Goal: Task Accomplishment & Management: Manage account settings

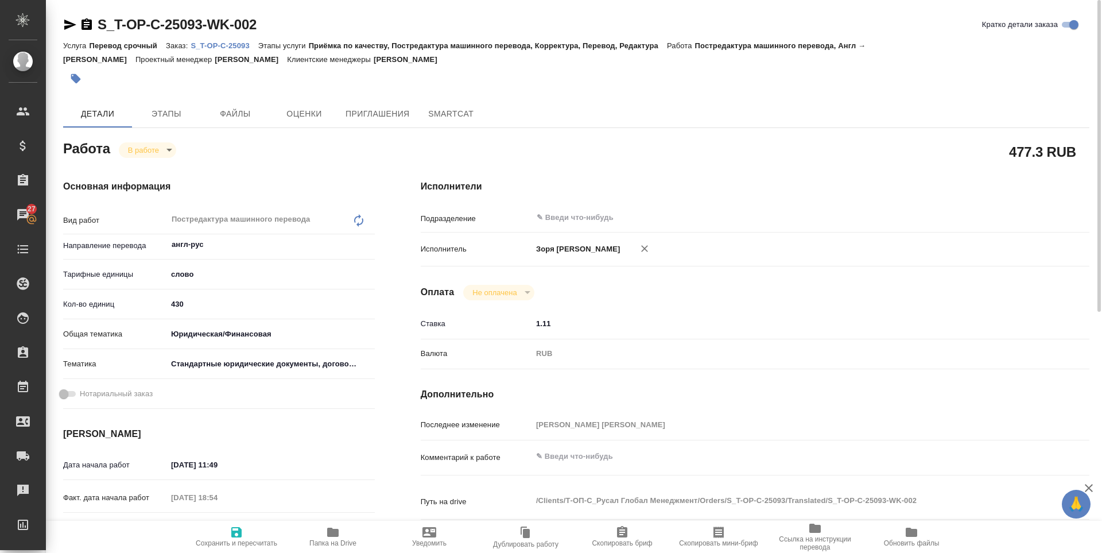
click at [239, 535] on icon "button" at bounding box center [236, 532] width 10 height 10
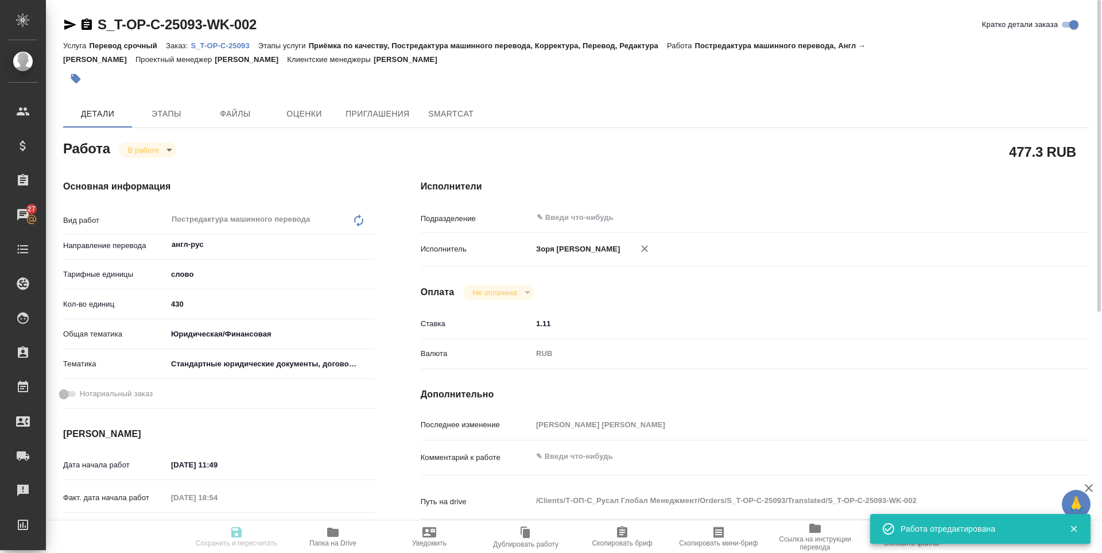
type input "inProgress"
type input "англ-рус"
type input "5a8b1489cc6b4906c91bfd90"
type input "430"
type input "yr-fn"
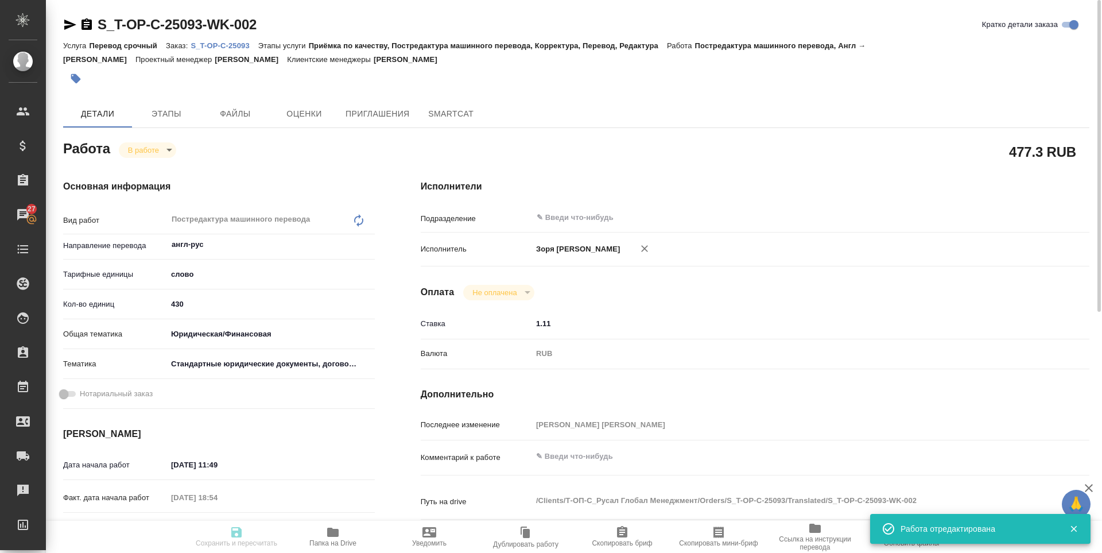
type input "5f647205b73bc97568ca66bf"
type input "12.09.2025 11:49"
type input "12.09.2025 18:54"
type input "15.09.2025 09:00"
type input "15.09.2025 10:30"
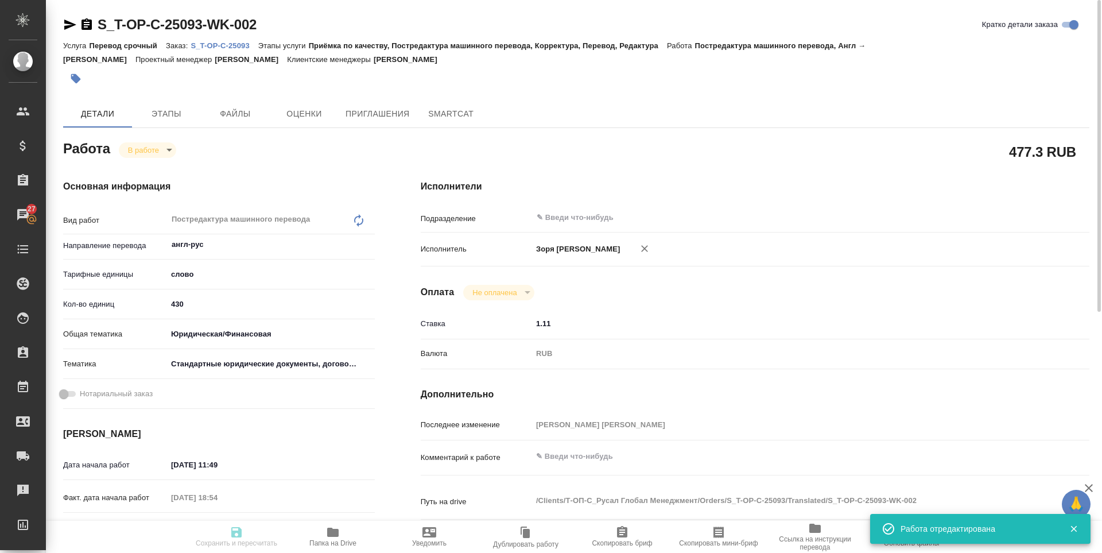
type input "notPayed"
type input "1.11"
type input "RUB"
type input "[PERSON_NAME] [PERSON_NAME]"
type input "S_T-OP-C-25093"
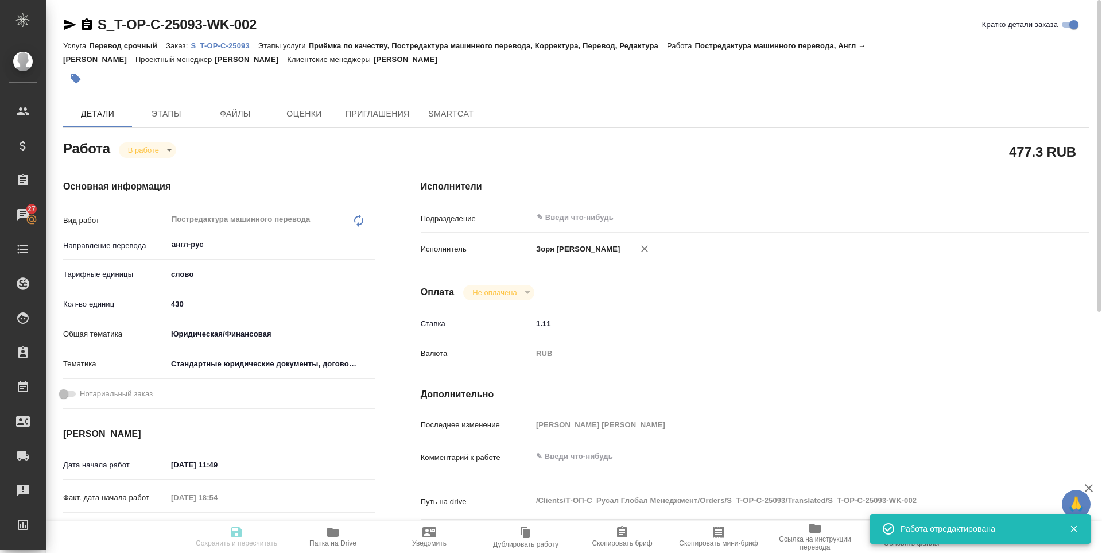
type input "Т-ОП-С-46713"
type input "Перевод срочный"
type input "Приёмка по качеству, Постредактура машинного перевода, Корректура, Перевод, Ред…"
type input "Горленко Юлия"
type input "Оксютович Ирина"
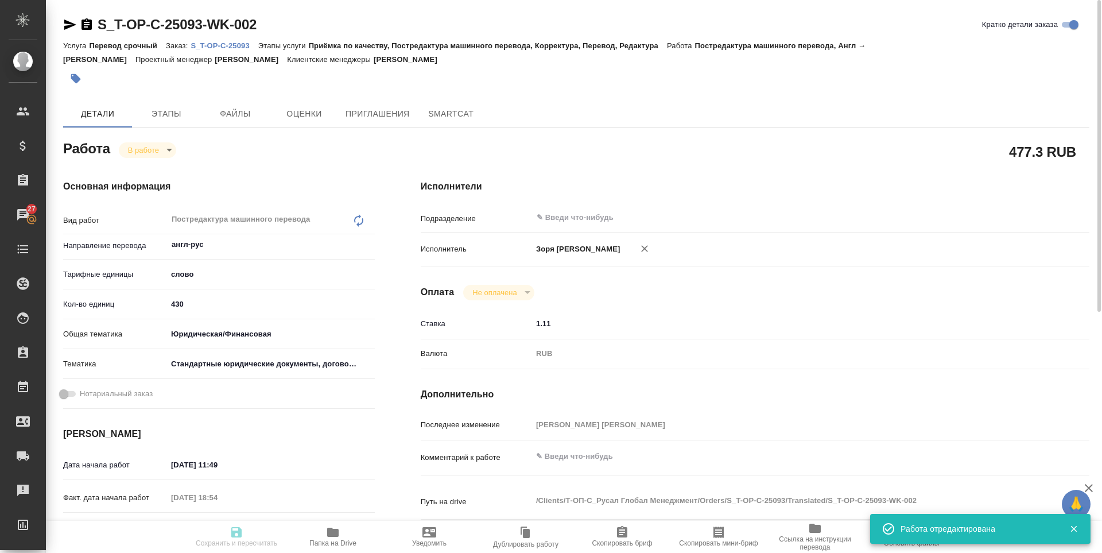
type input "/Clients/Т-ОП-С_Русал Глобал Менеджмент/Orders/S_T-OP-C-25093"
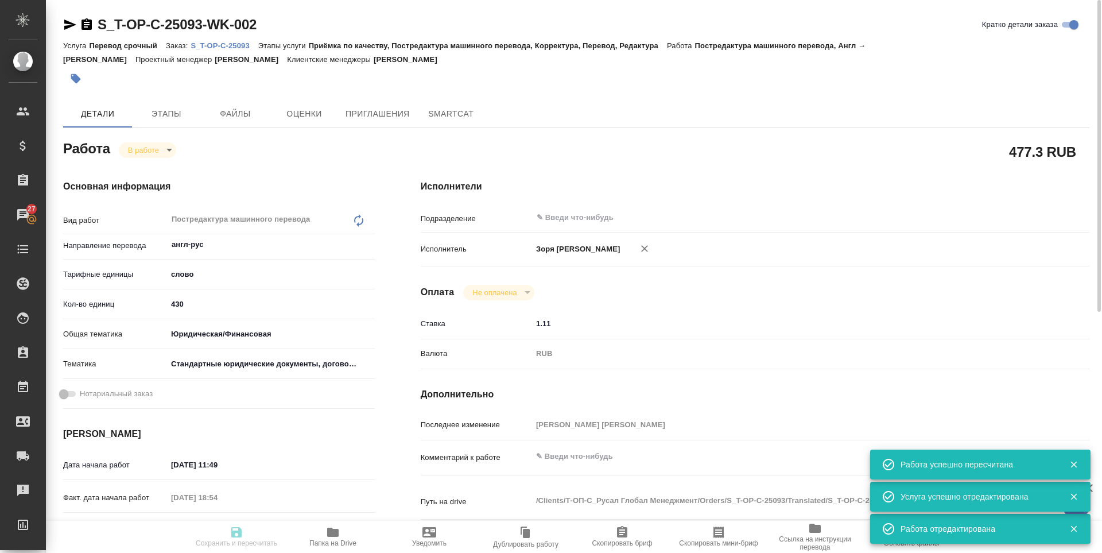
type input "inProgress"
type input "англ-рус"
type input "5a8b1489cc6b4906c91bfd90"
type input "432.21"
type input "yr-fn"
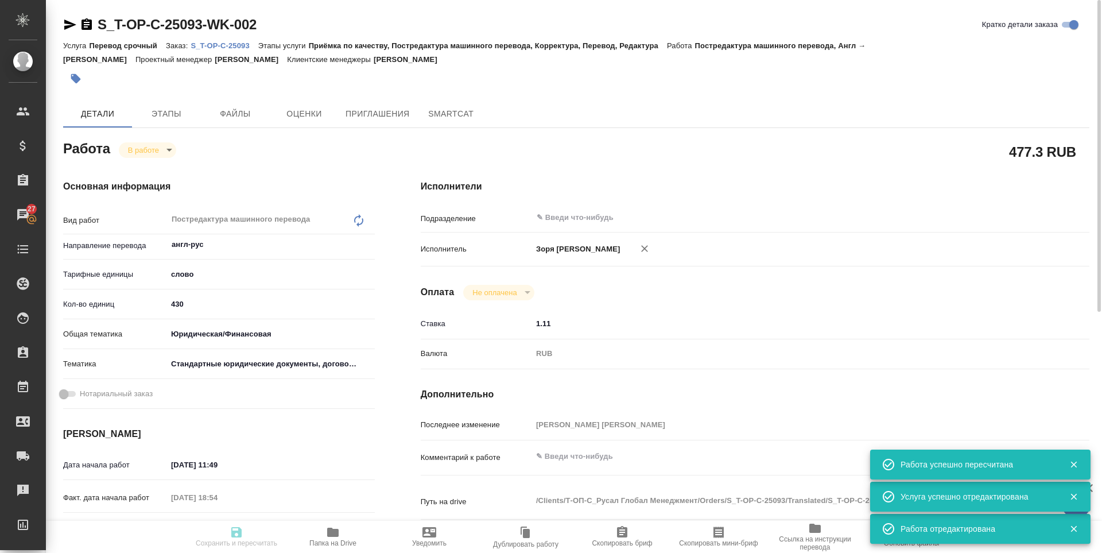
type input "5f647205b73bc97568ca66bf"
type input "12.09.2025 11:49"
type input "12.09.2025 18:54"
type input "15.09.2025 09:00"
type input "15.09.2025 10:30"
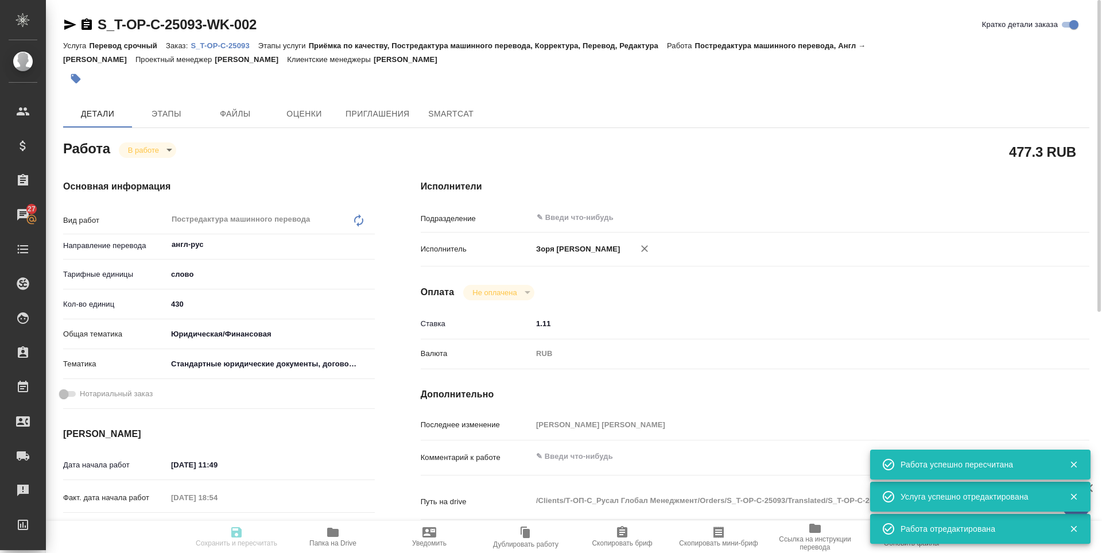
type input "notPayed"
type input "1.11"
type input "RUB"
type input "[PERSON_NAME] [PERSON_NAME]"
type input "S_T-OP-C-25093"
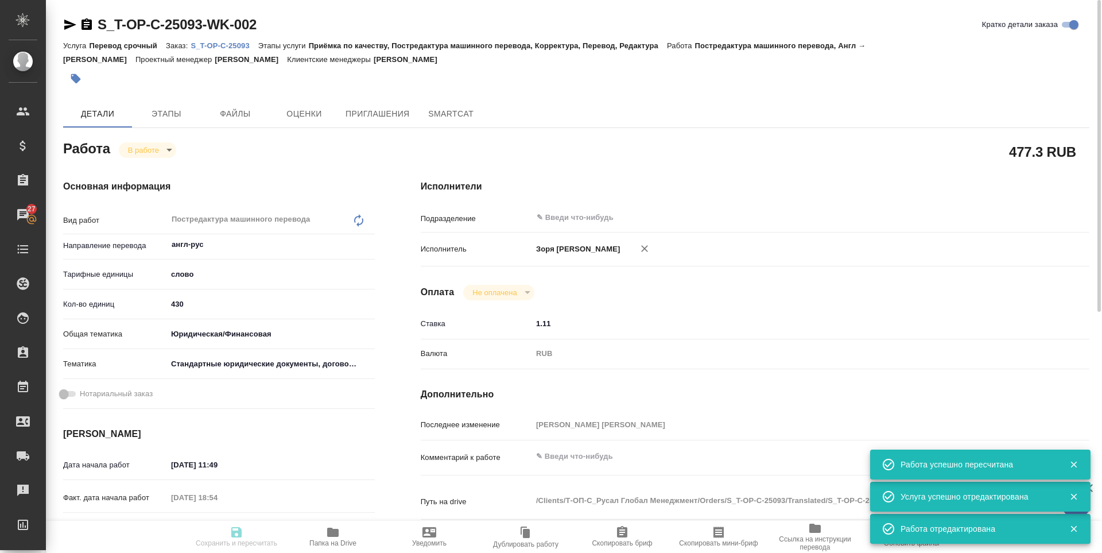
type input "Т-ОП-С-46713"
type input "Перевод срочный"
type input "Приёмка по качеству, Постредактура машинного перевода, Корректура, Перевод, Ред…"
type input "[PERSON_NAME]"
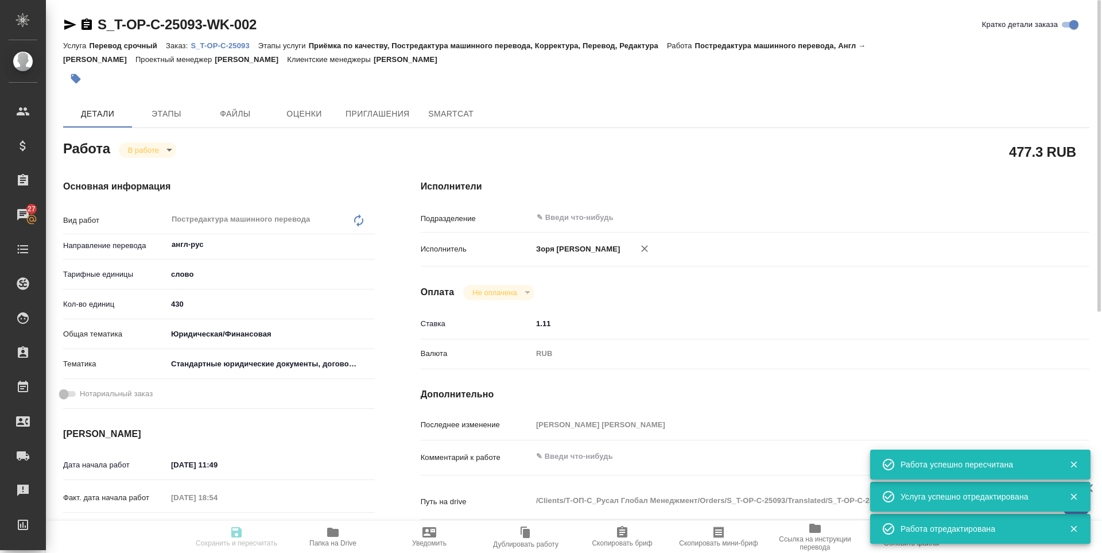
type input "/Clients/Т-ОП-С_Русал Глобал Менеджмент/Orders/S_T-OP-C-25093"
click at [68, 21] on icon "button" at bounding box center [70, 25] width 12 height 10
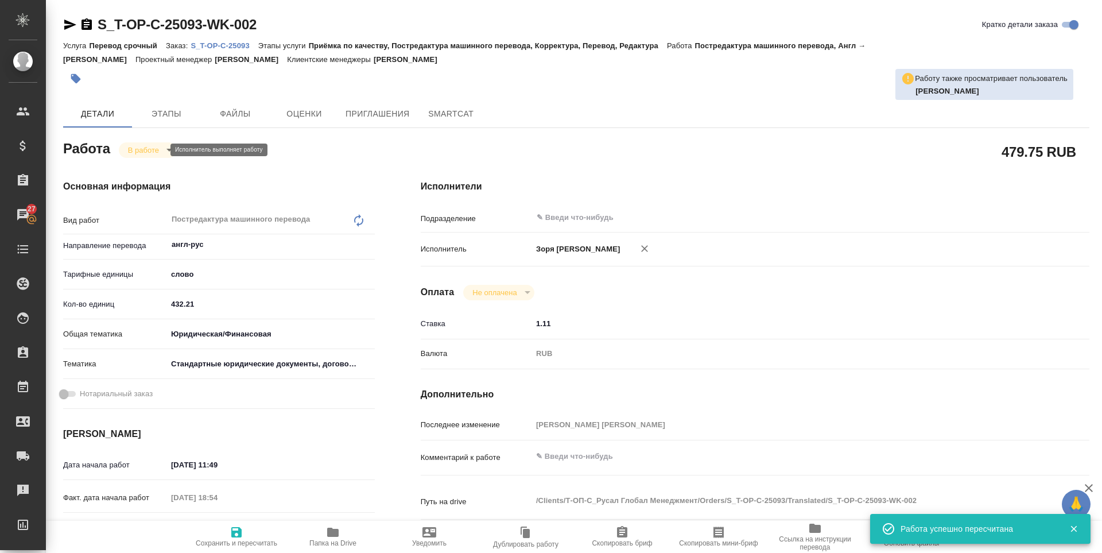
click at [156, 150] on body "🙏 .cls-1 fill:#fff; AWATERA Zoria Tatiana Клиенты Спецификации Заказы 27 Чаты T…" at bounding box center [551, 276] width 1102 height 553
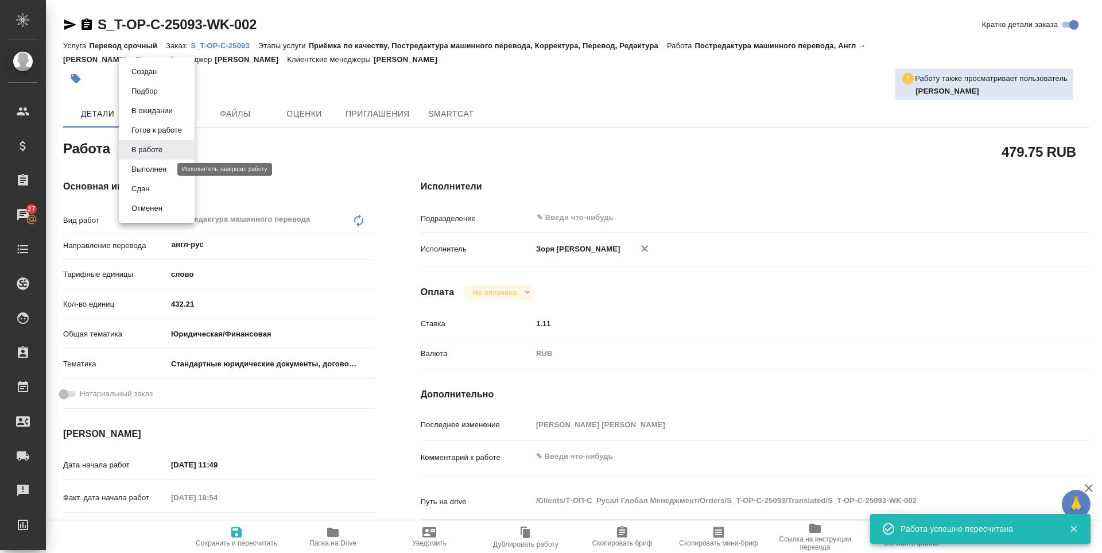
click at [156, 165] on button "Выполнен" at bounding box center [149, 169] width 42 height 13
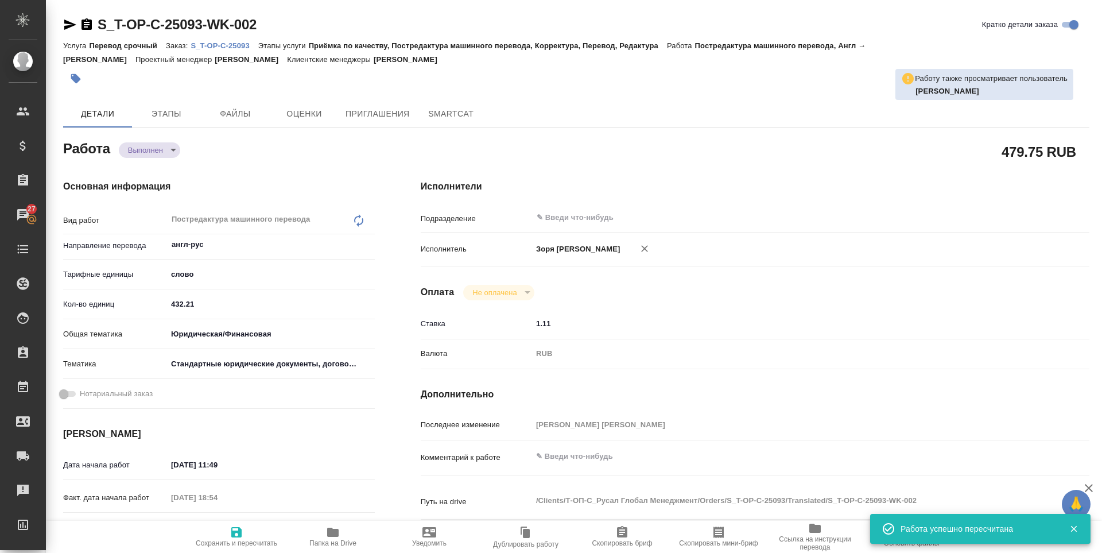
type textarea "x"
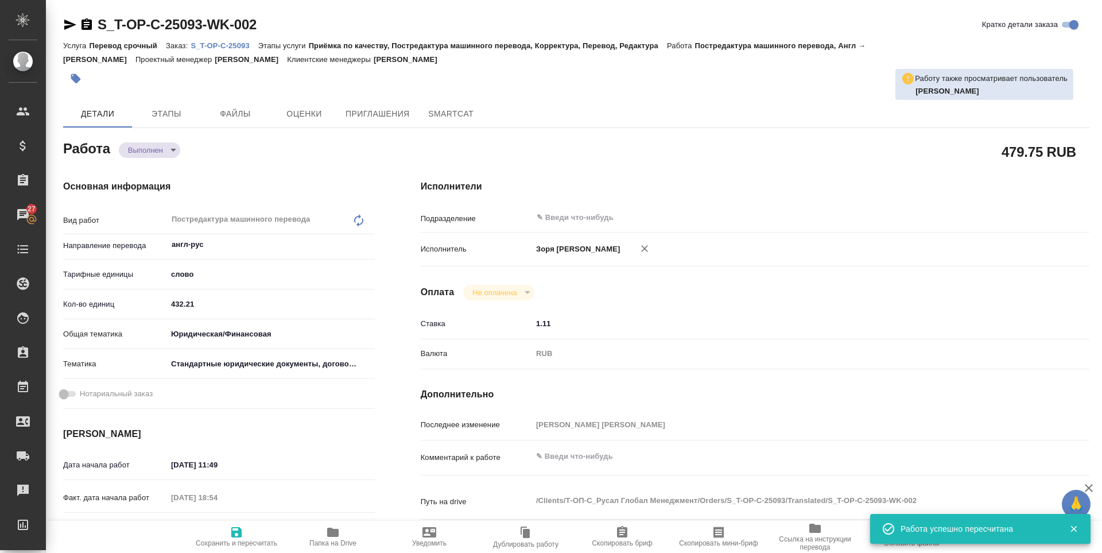
type textarea "x"
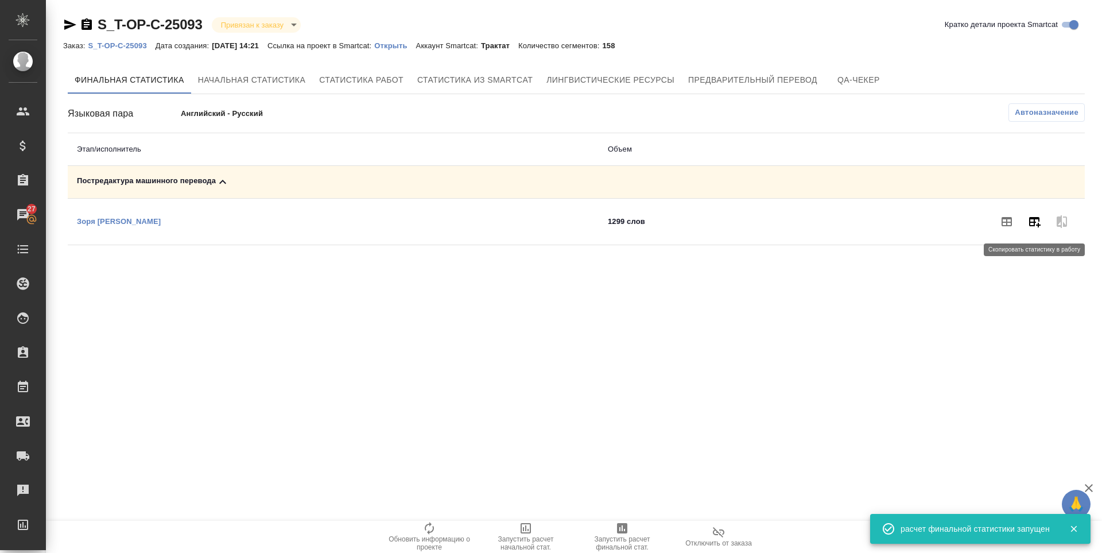
click at [1031, 222] on icon "button" at bounding box center [1034, 222] width 11 height 10
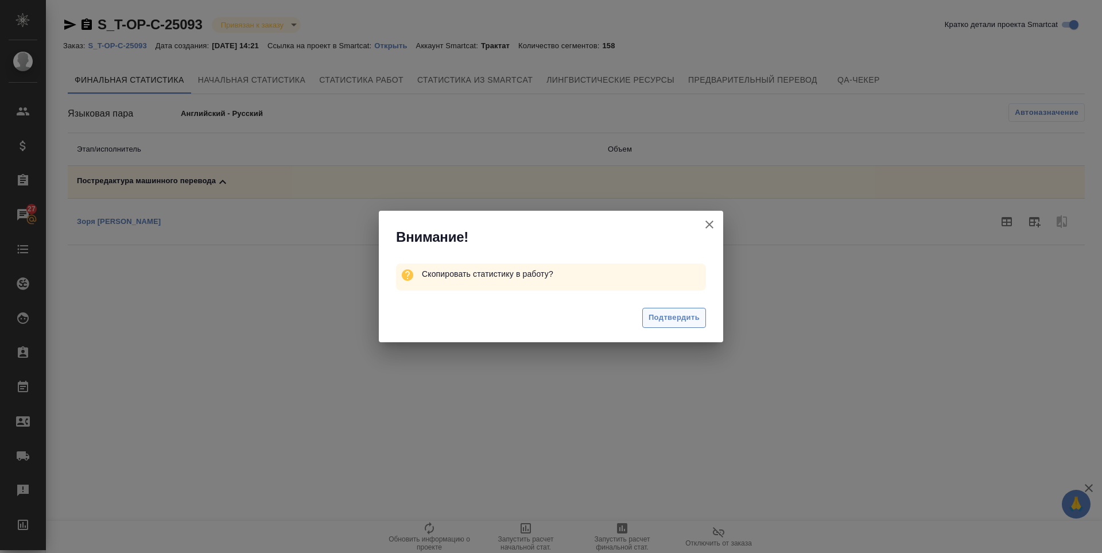
click at [651, 319] on span "Подтвердить" at bounding box center [674, 317] width 51 height 13
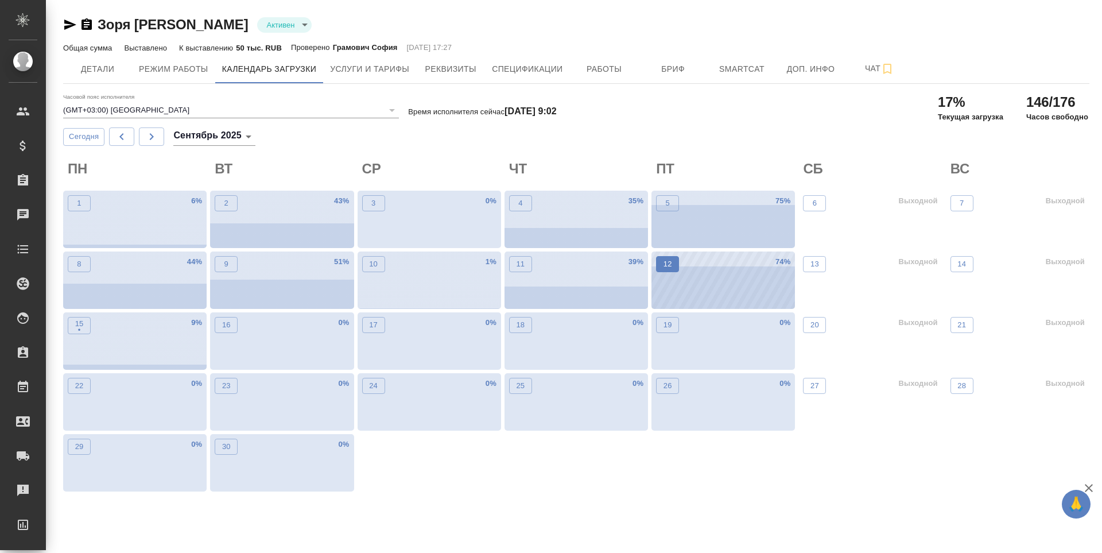
click at [667, 270] on p "12" at bounding box center [668, 263] width 9 height 11
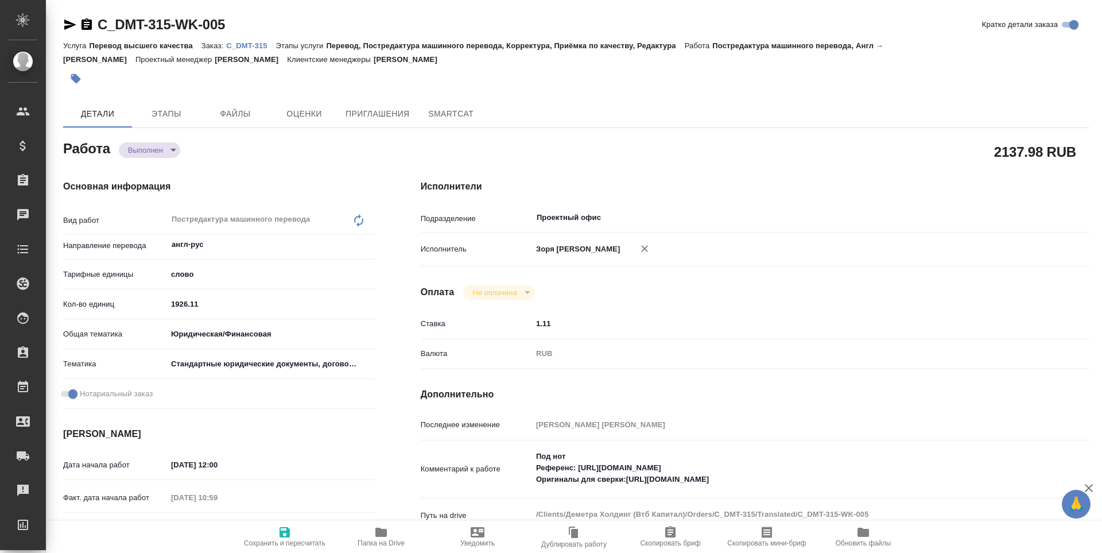
click at [148, 156] on body "🙏 .cls-1 fill:#fff; AWATERA Zoria Tatiana Клиенты Спецификации Заказы Чаты Todo…" at bounding box center [551, 276] width 1102 height 553
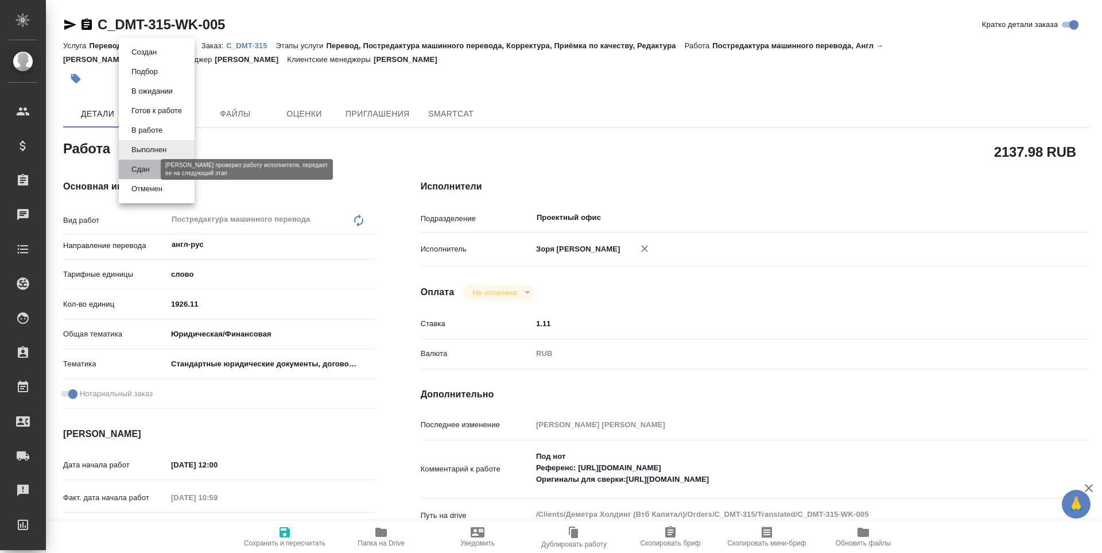
click at [152, 172] on button "Сдан" at bounding box center [140, 169] width 25 height 13
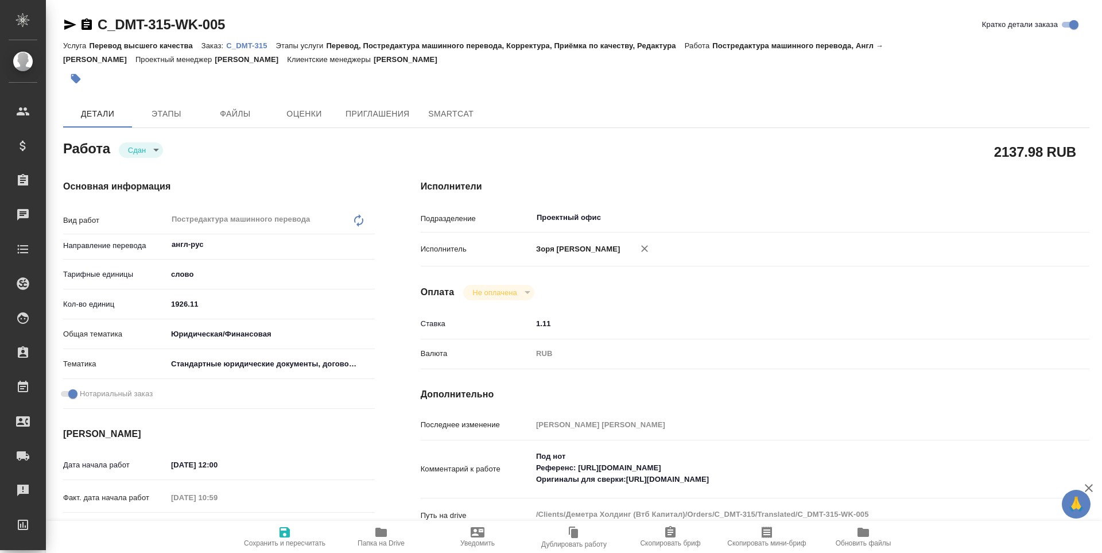
type textarea "x"
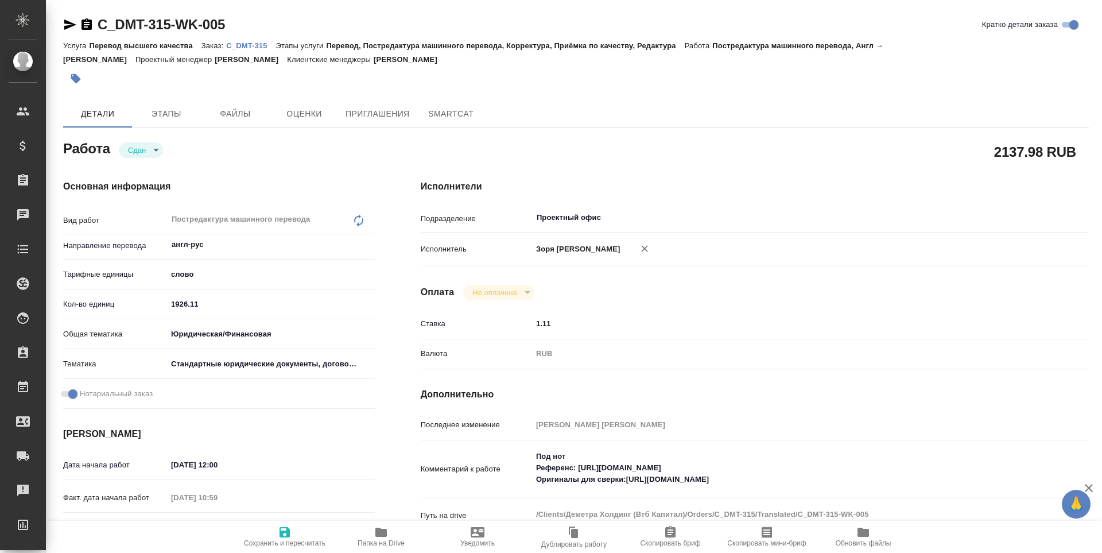
type textarea "x"
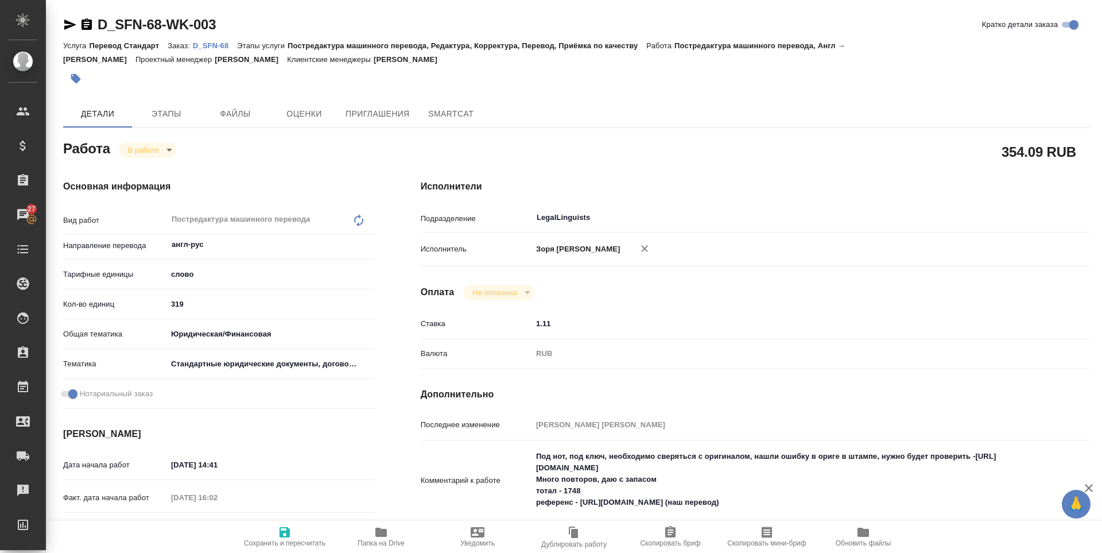
scroll to position [249, 0]
type textarea "x"
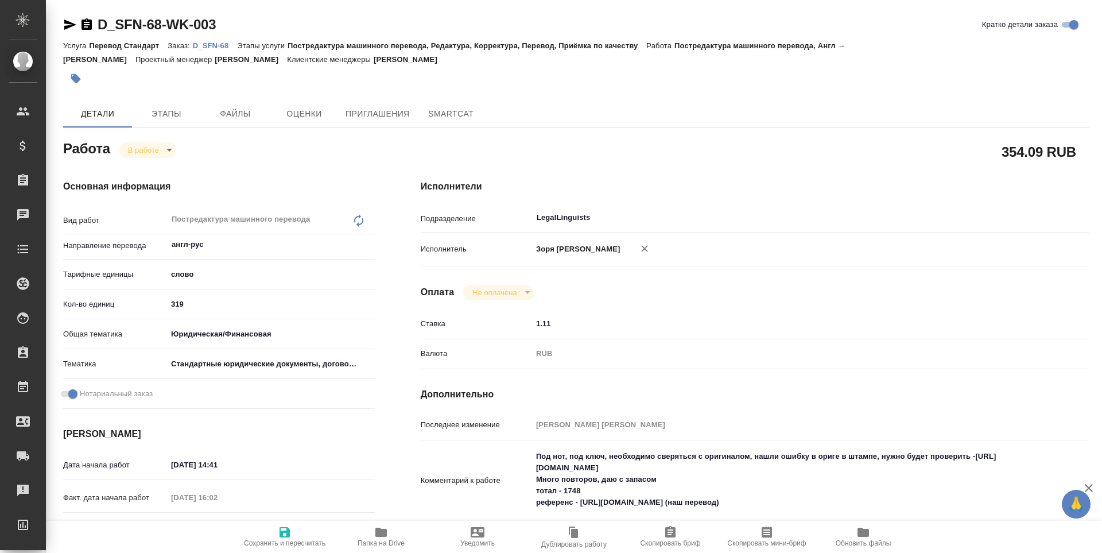
type textarea "x"
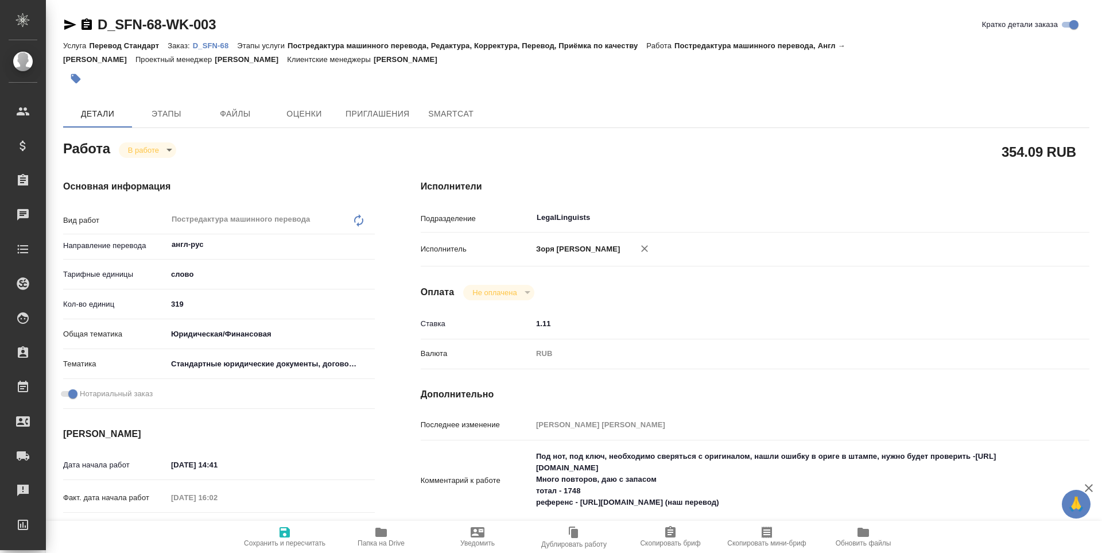
type textarea "x"
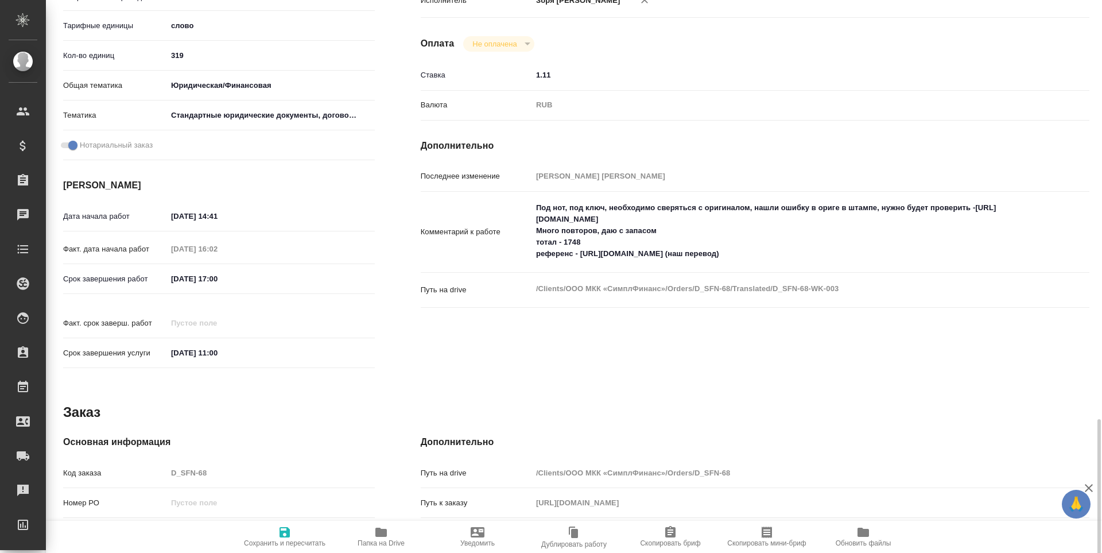
scroll to position [427, 0]
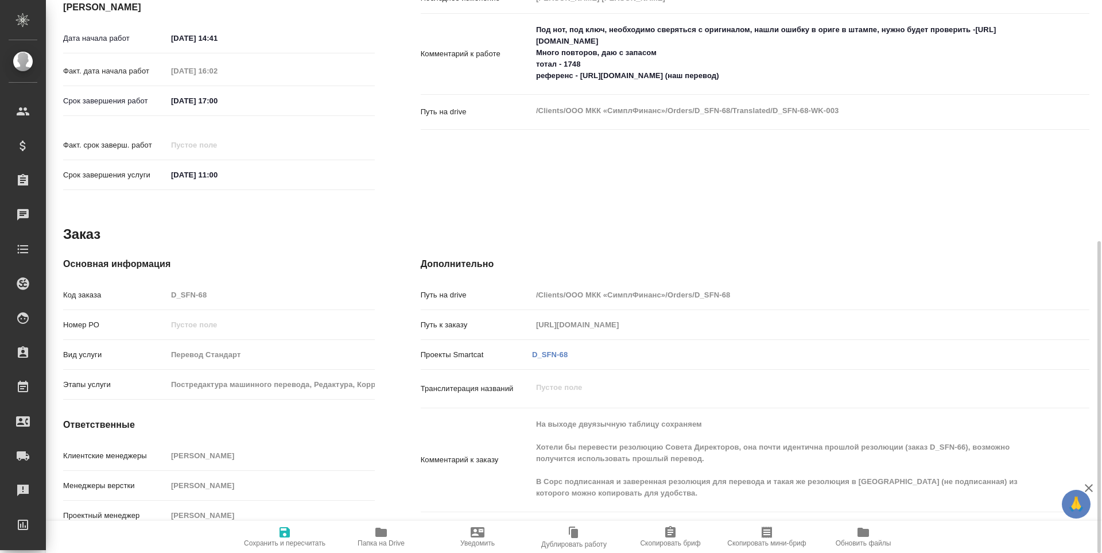
type textarea "x"
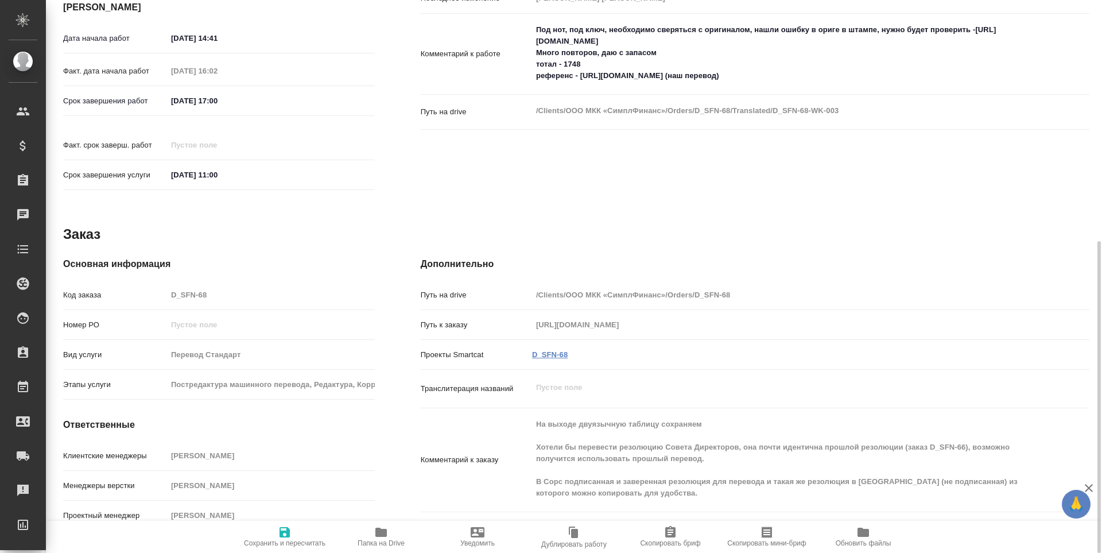
click at [547, 350] on link "D_SFN-68" at bounding box center [550, 354] width 36 height 9
type textarea "x"
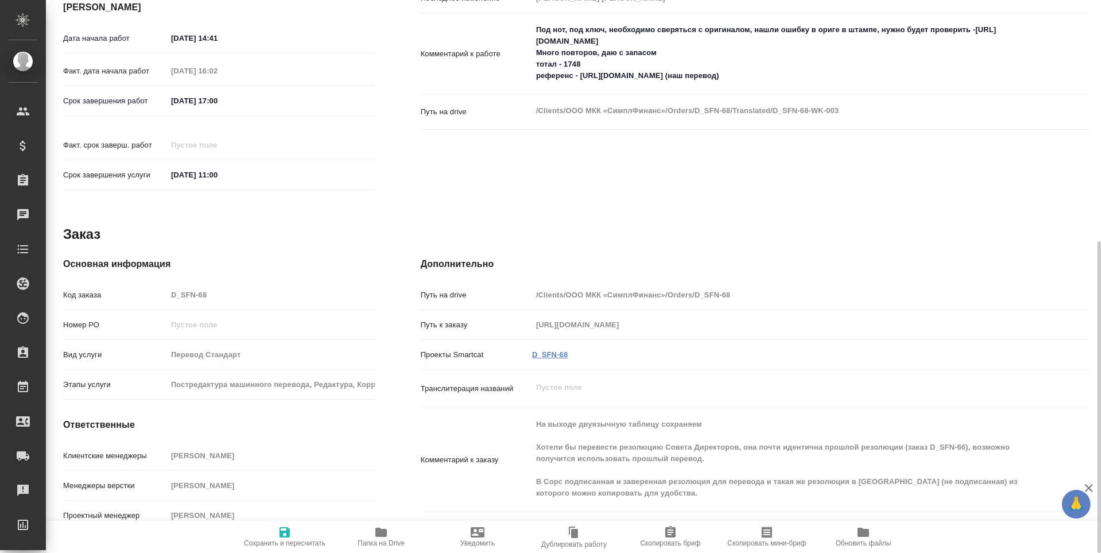
type textarea "x"
click at [382, 540] on span "Папка на Drive" at bounding box center [381, 543] width 47 height 8
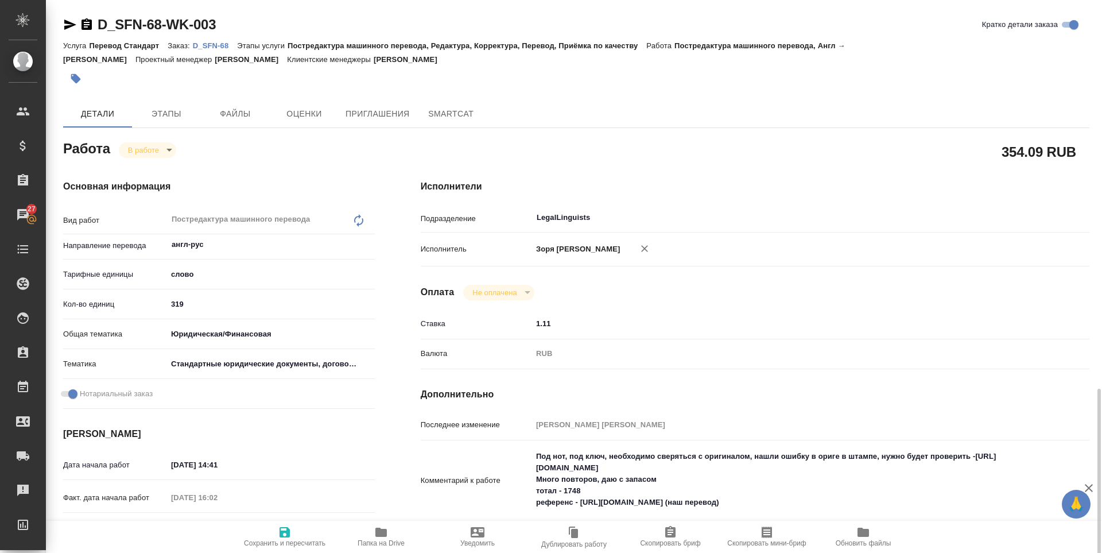
scroll to position [249, 0]
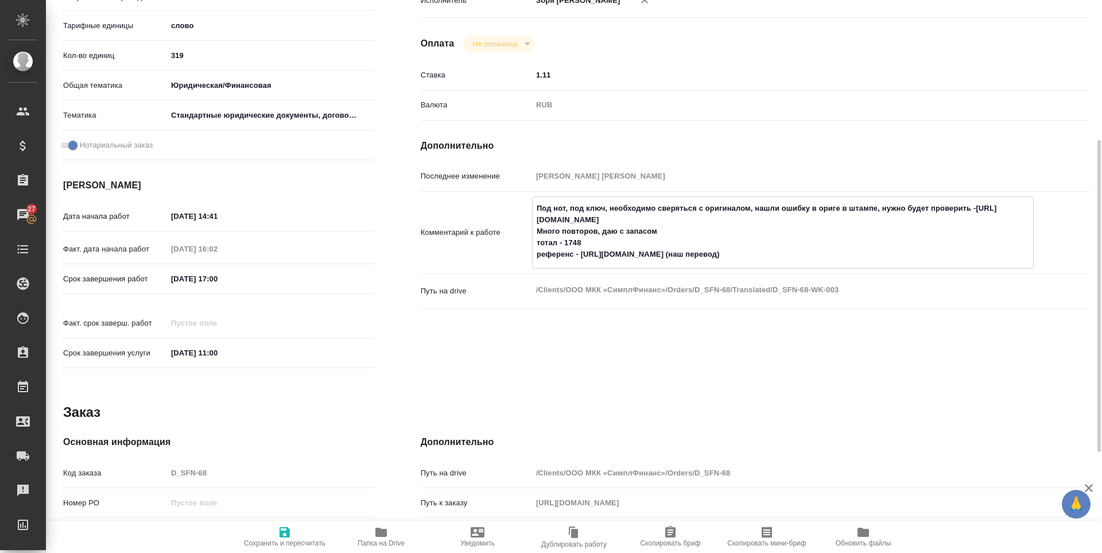
drag, startPoint x: 582, startPoint y: 267, endPoint x: 748, endPoint y: 266, distance: 165.9
click at [748, 264] on textarea "Под нот, под ключ, необходимо сверяться с оригиналом, нашли ошибку в ориге в шт…" at bounding box center [783, 231] width 501 height 65
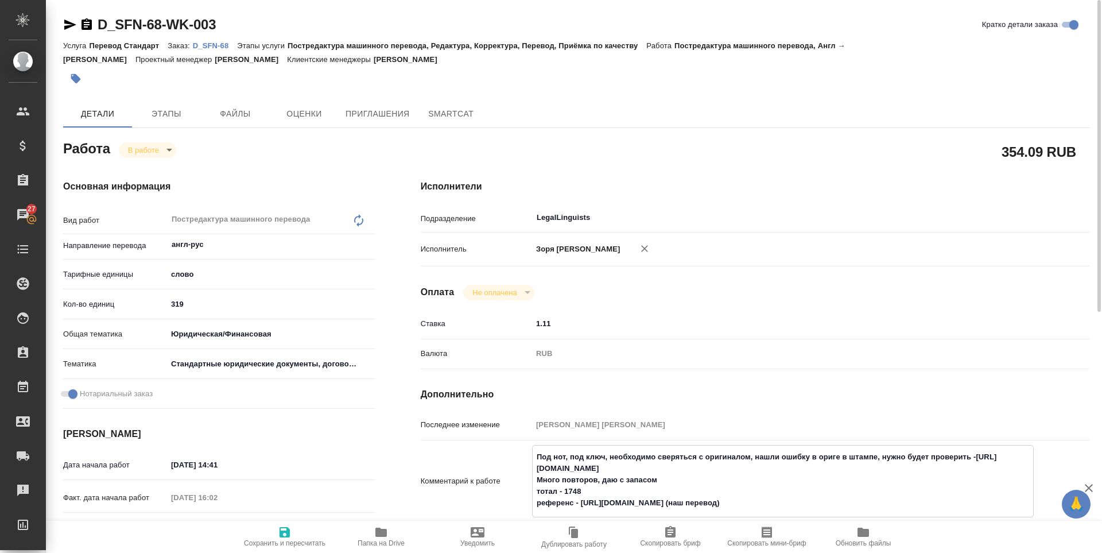
click at [145, 145] on body "🙏 .cls-1 fill:#fff; AWATERA [PERSON_NAME] Спецификации Заказы 27 Чаты Todo Прое…" at bounding box center [551, 276] width 1102 height 553
type textarea "x"
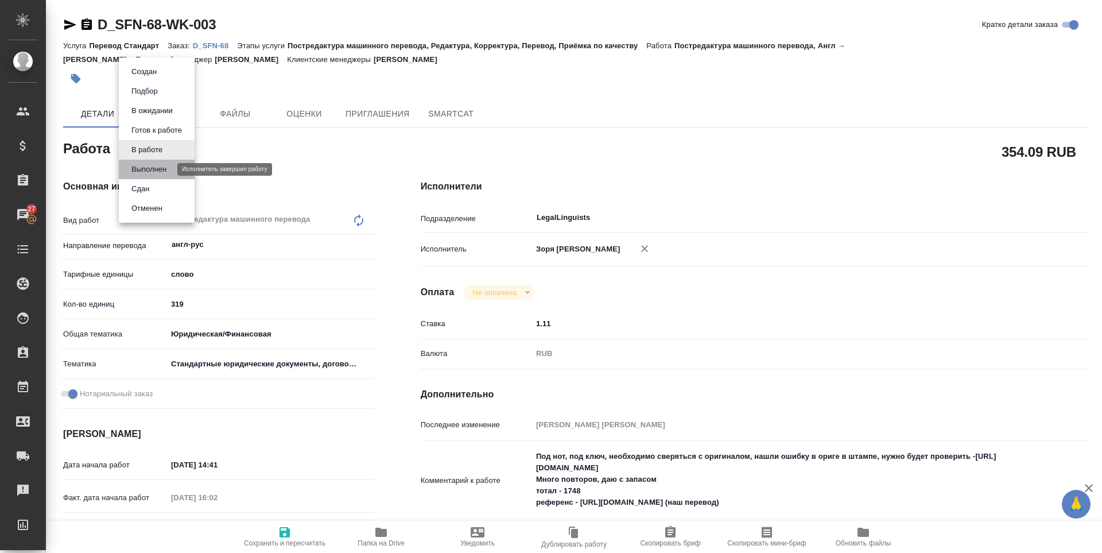
click at [147, 166] on button "Выполнен" at bounding box center [149, 169] width 42 height 13
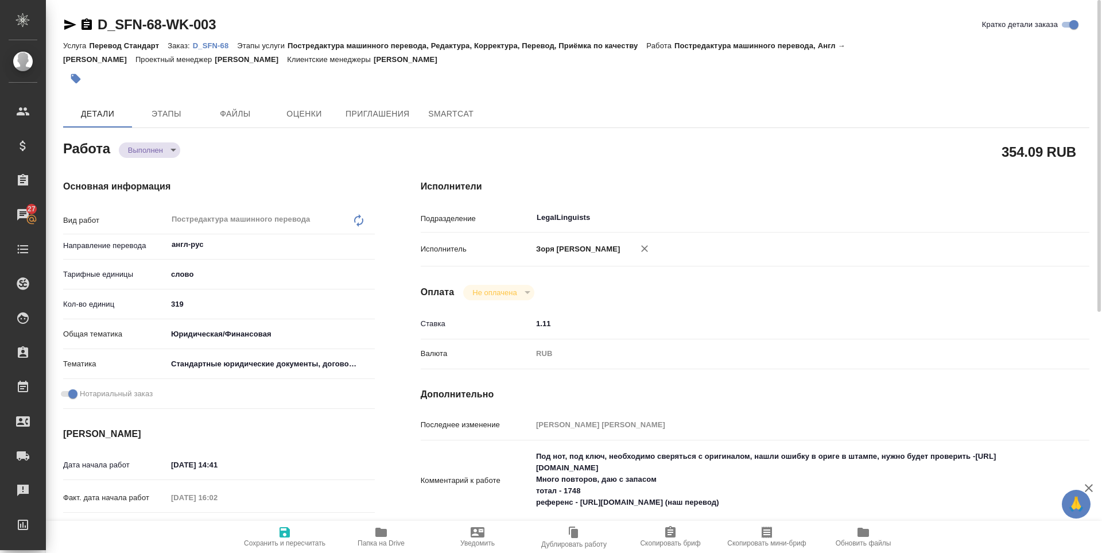
type textarea "x"
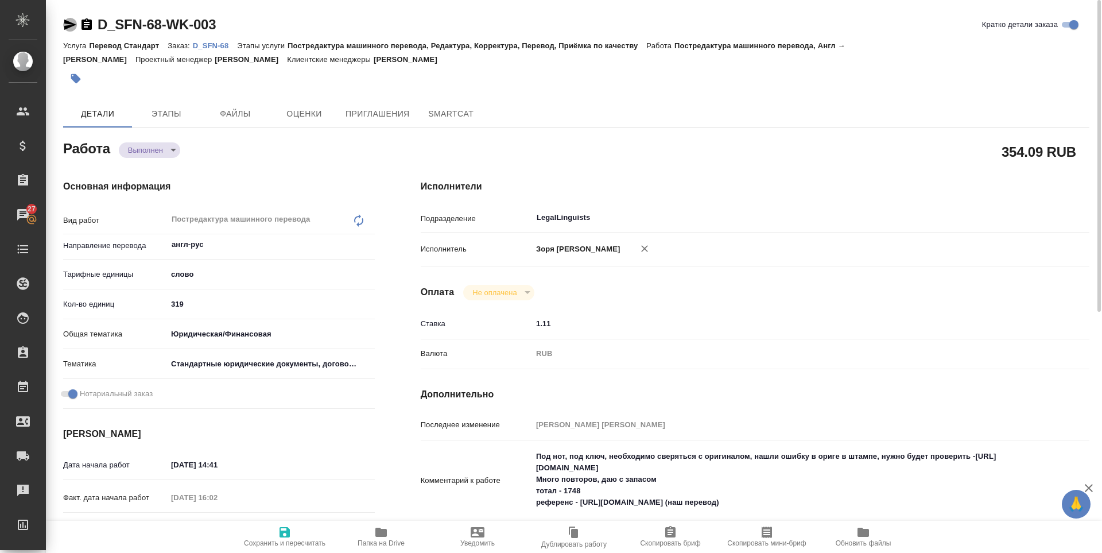
click at [72, 22] on icon "button" at bounding box center [70, 25] width 14 height 14
type textarea "x"
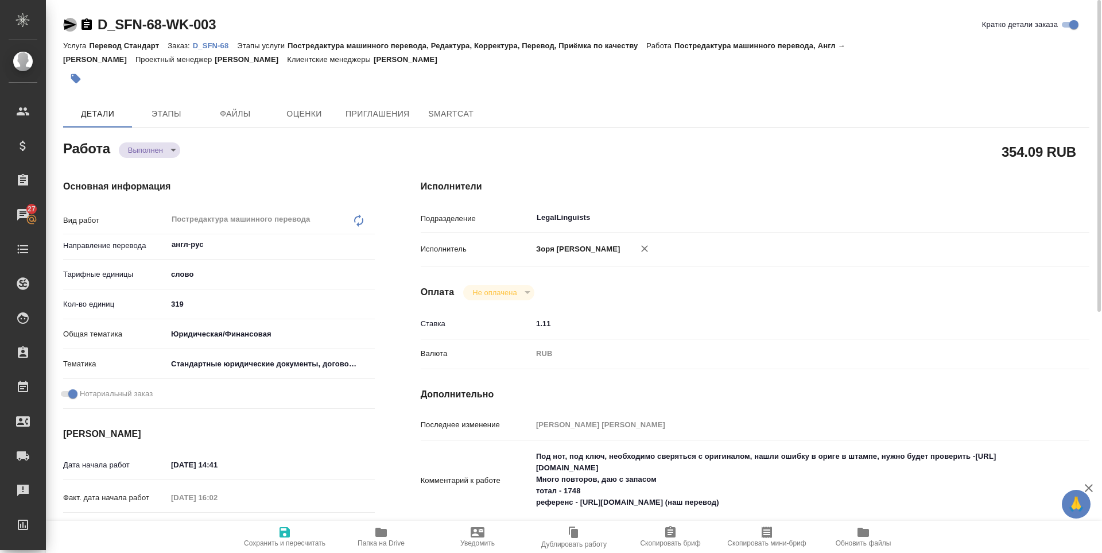
type textarea "x"
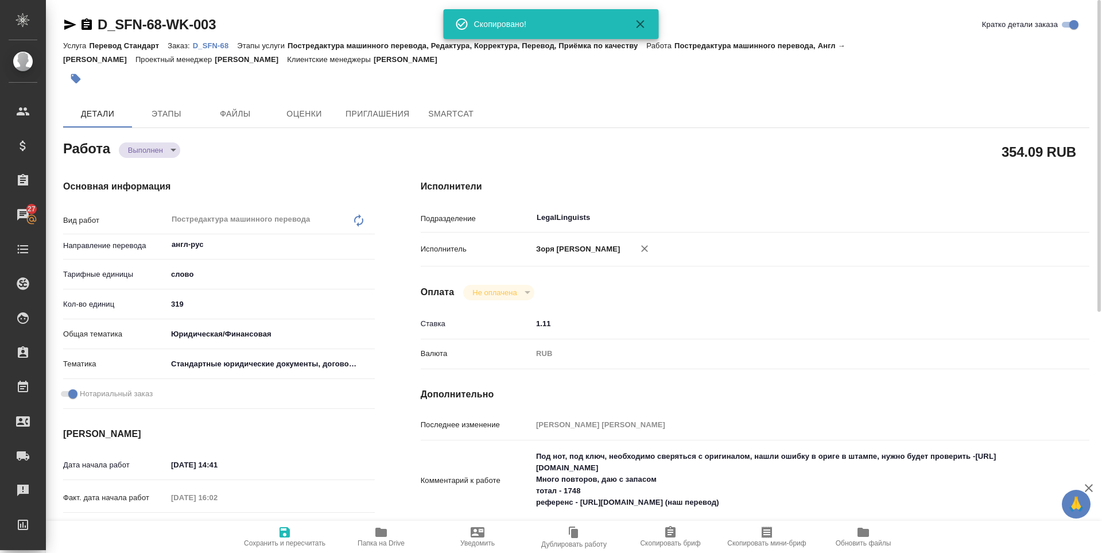
type textarea "x"
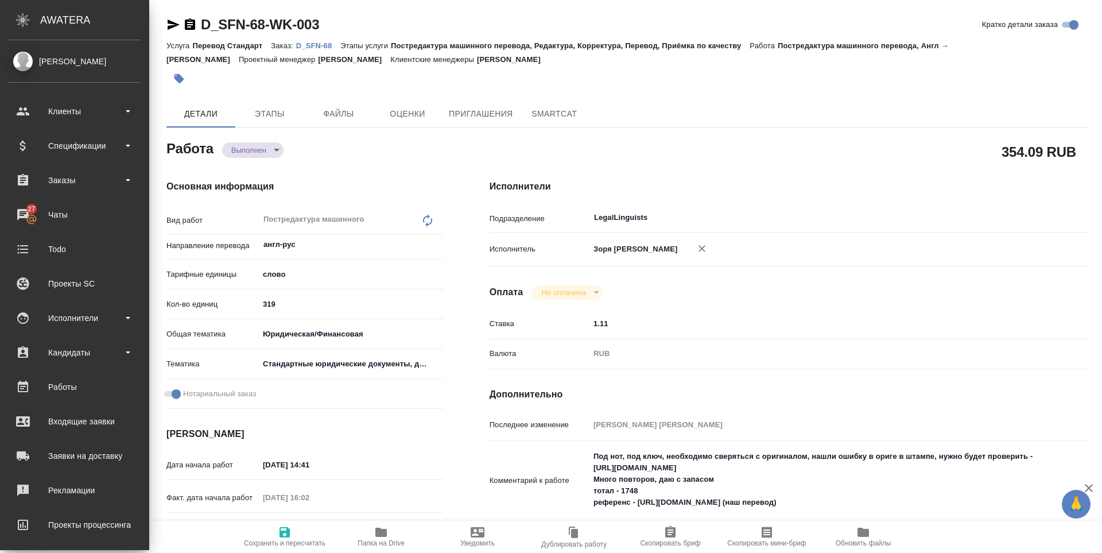
type textarea "x"
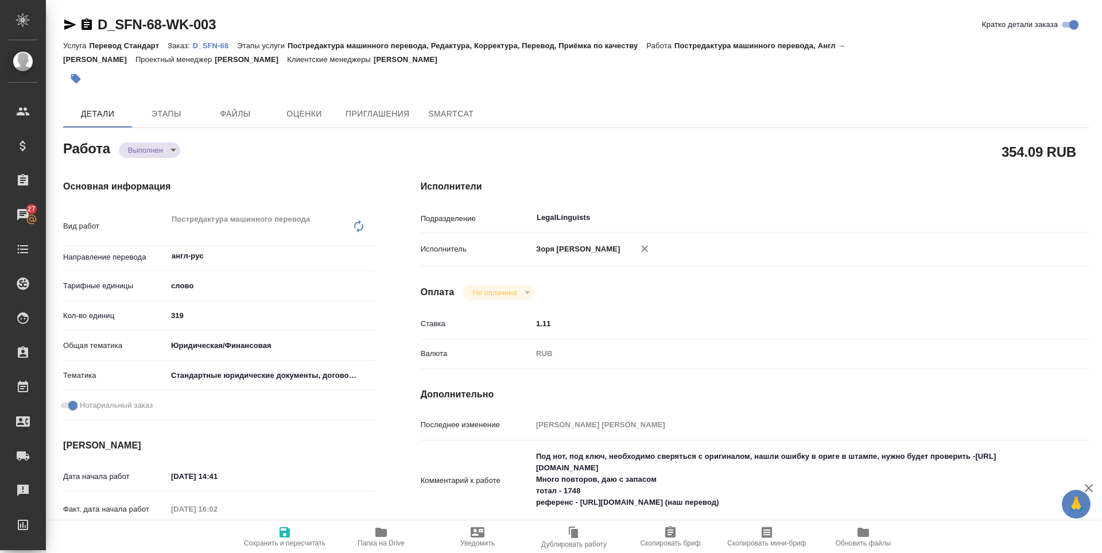
type textarea "x"
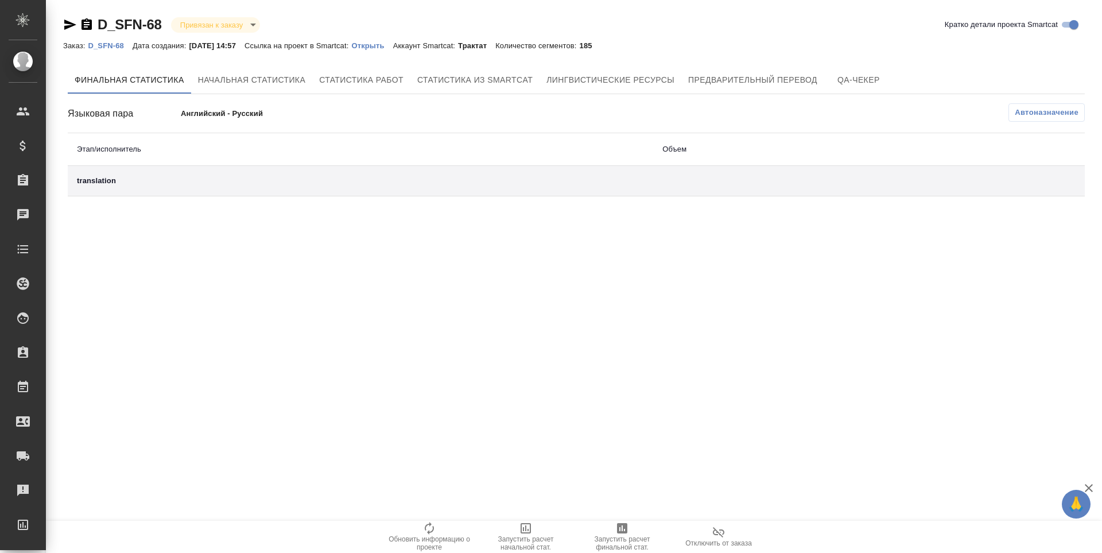
click at [630, 537] on span "Запустить расчет финальной стат." at bounding box center [622, 543] width 83 height 16
click at [98, 185] on div "translation" at bounding box center [360, 182] width 567 height 14
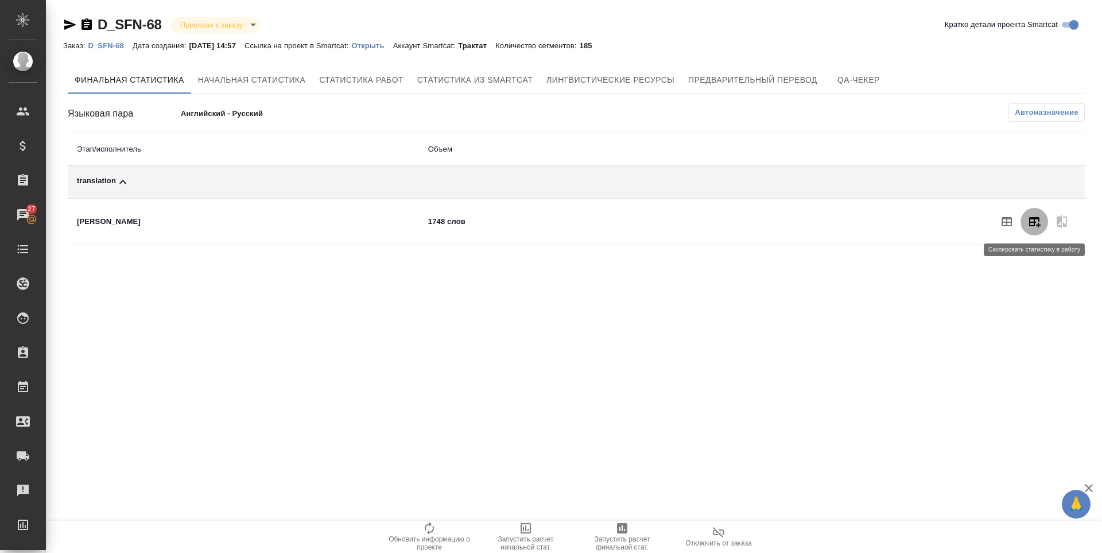
click at [1039, 226] on icon "button" at bounding box center [1034, 222] width 11 height 10
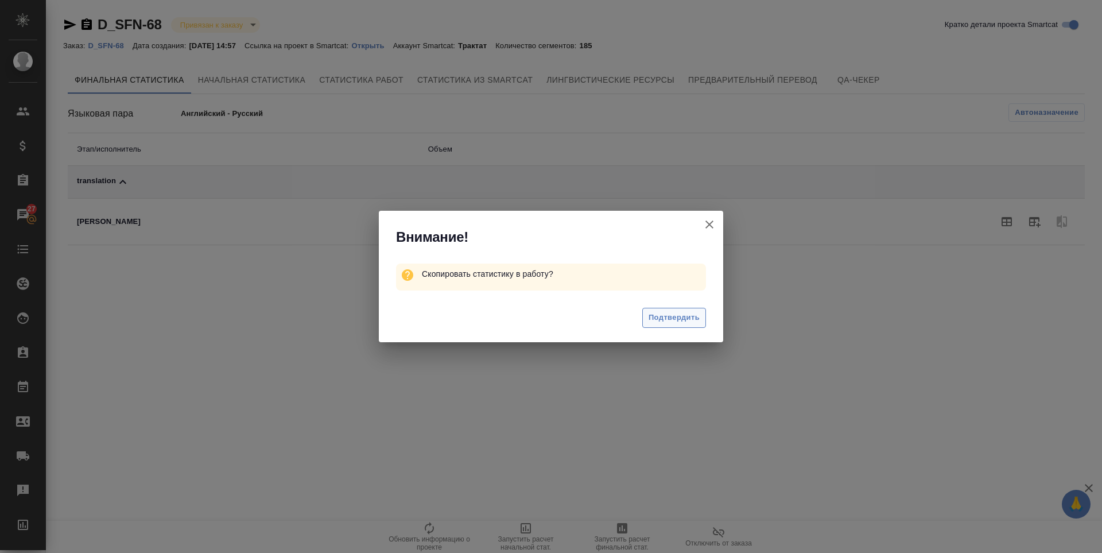
click at [672, 315] on span "Подтвердить" at bounding box center [674, 317] width 51 height 13
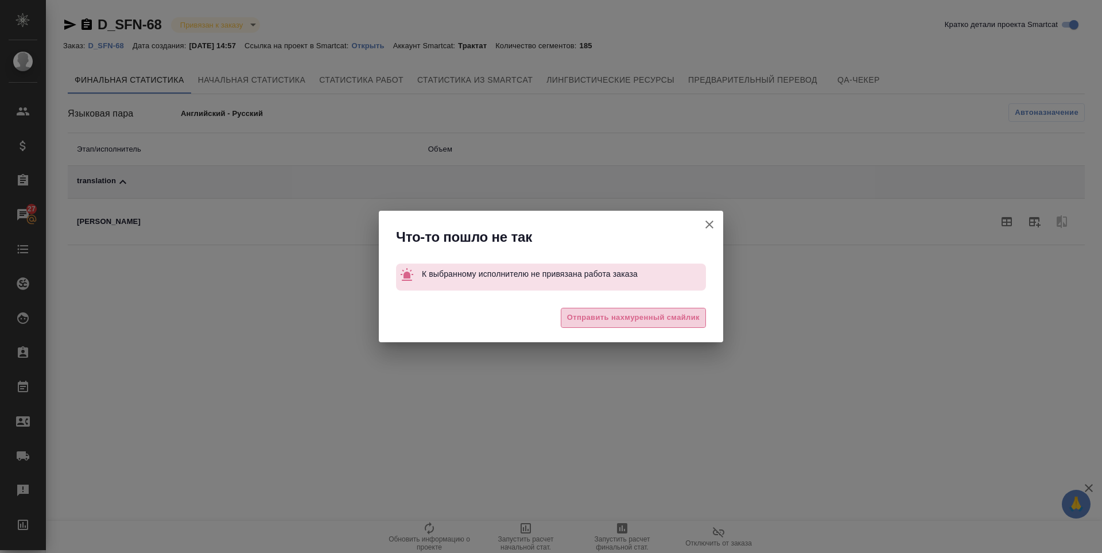
click at [672, 315] on span "Отправить нахмуренный смайлик" at bounding box center [633, 317] width 133 height 13
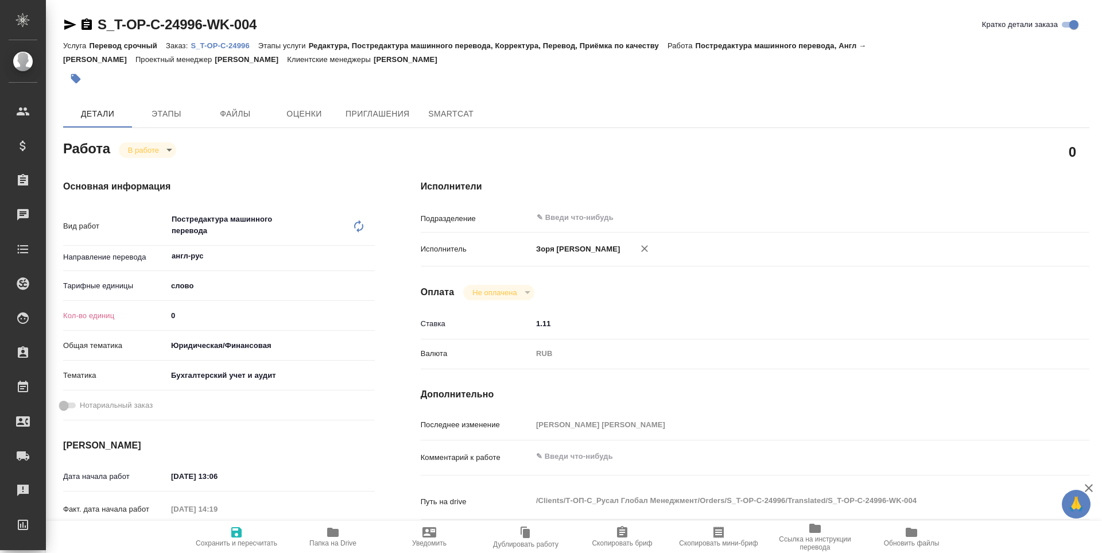
type textarea "x"
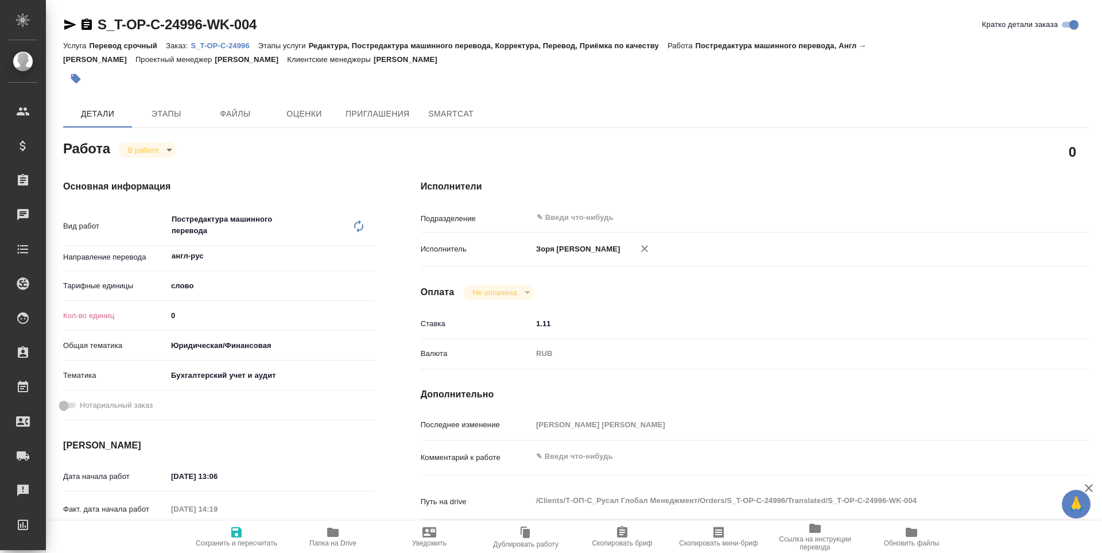
type textarea "x"
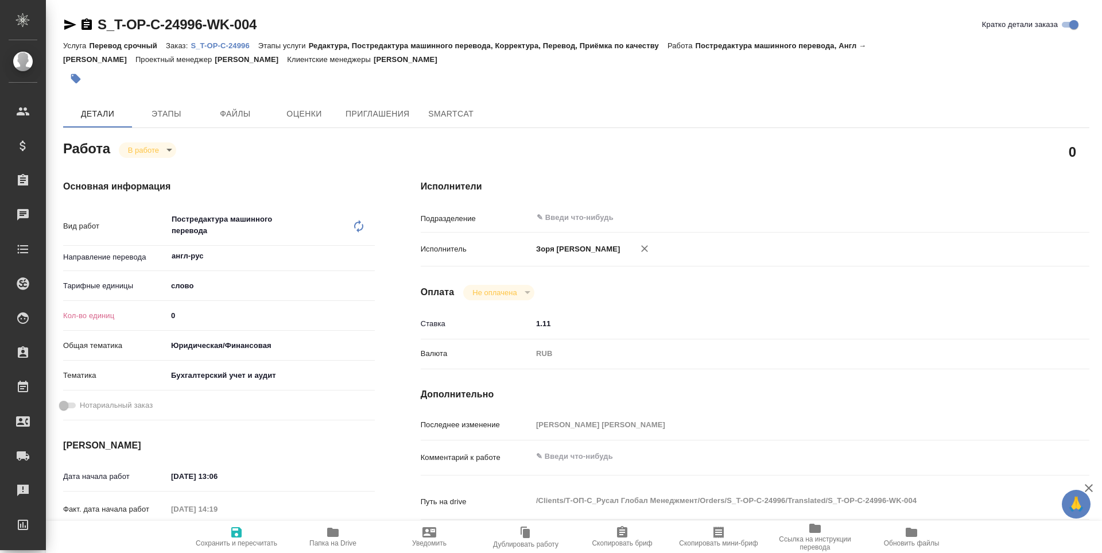
type textarea "x"
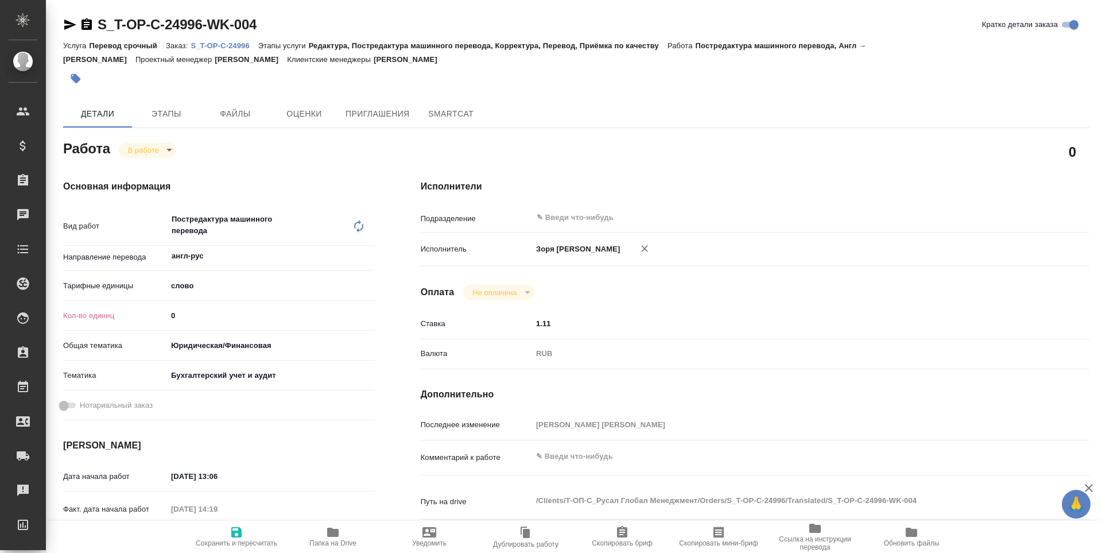
scroll to position [249, 0]
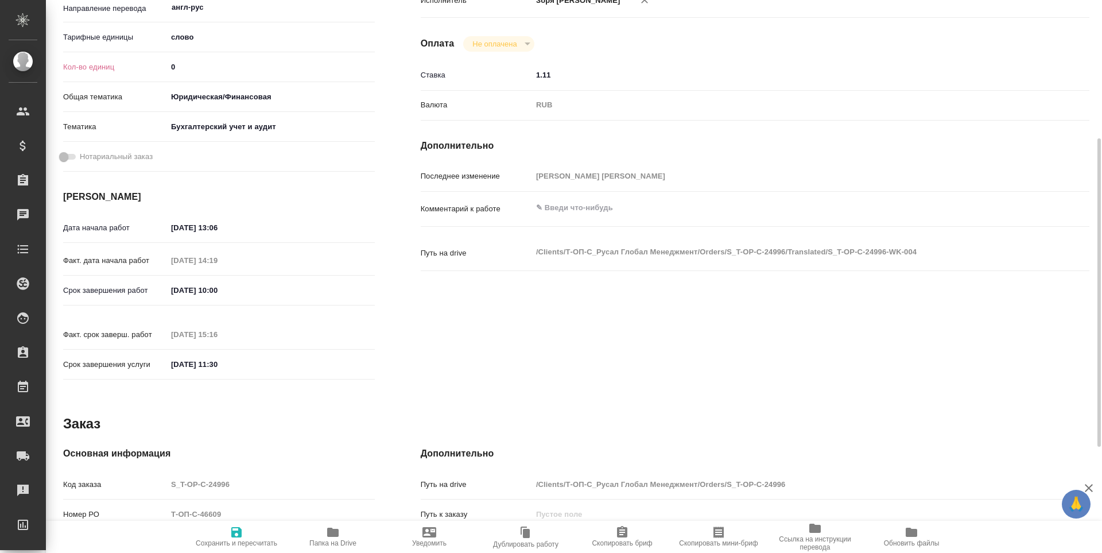
type textarea "x"
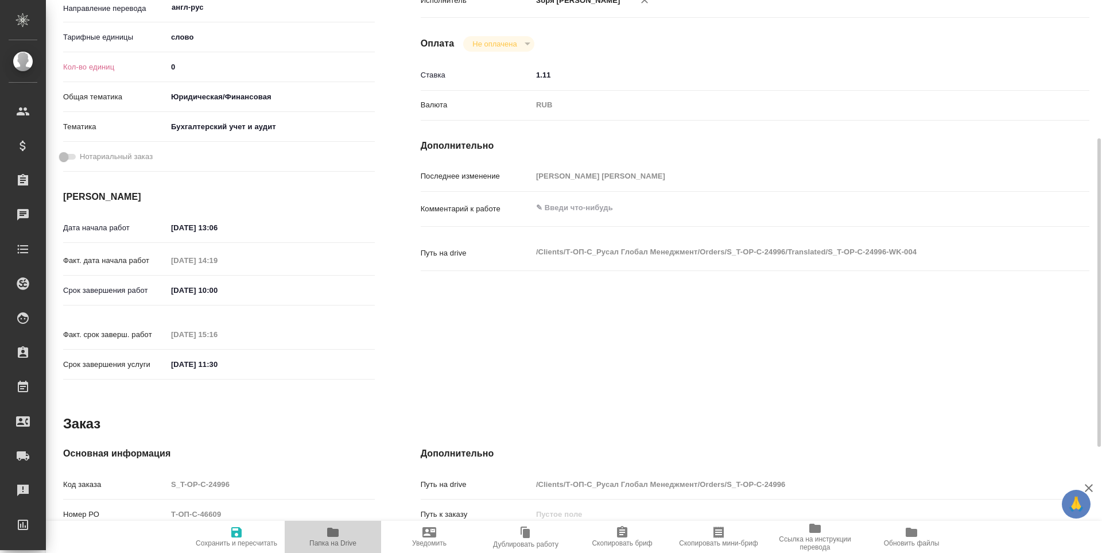
click at [329, 542] on span "Папка на Drive" at bounding box center [332, 543] width 47 height 8
type textarea "x"
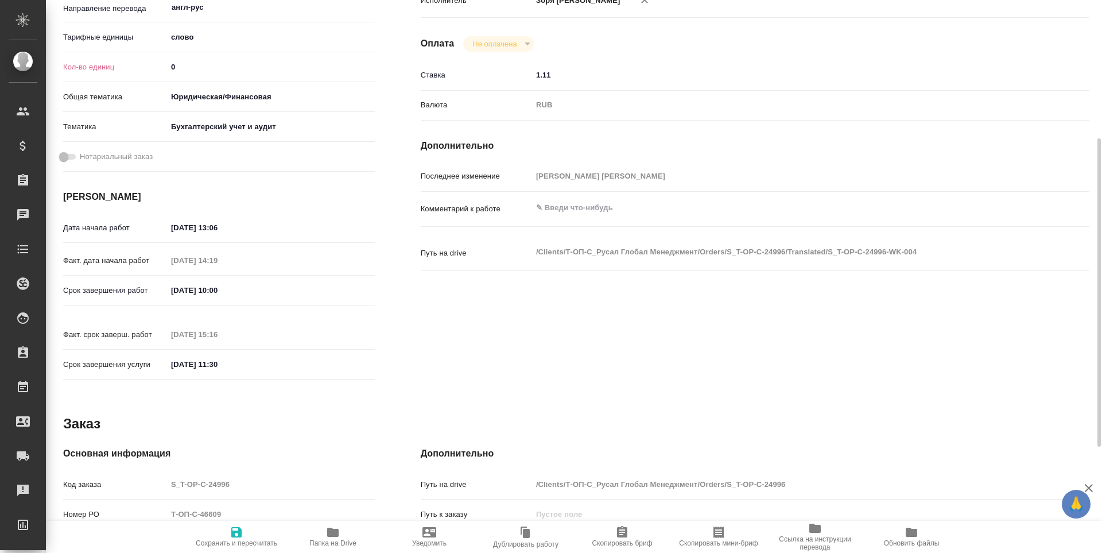
type textarea "x"
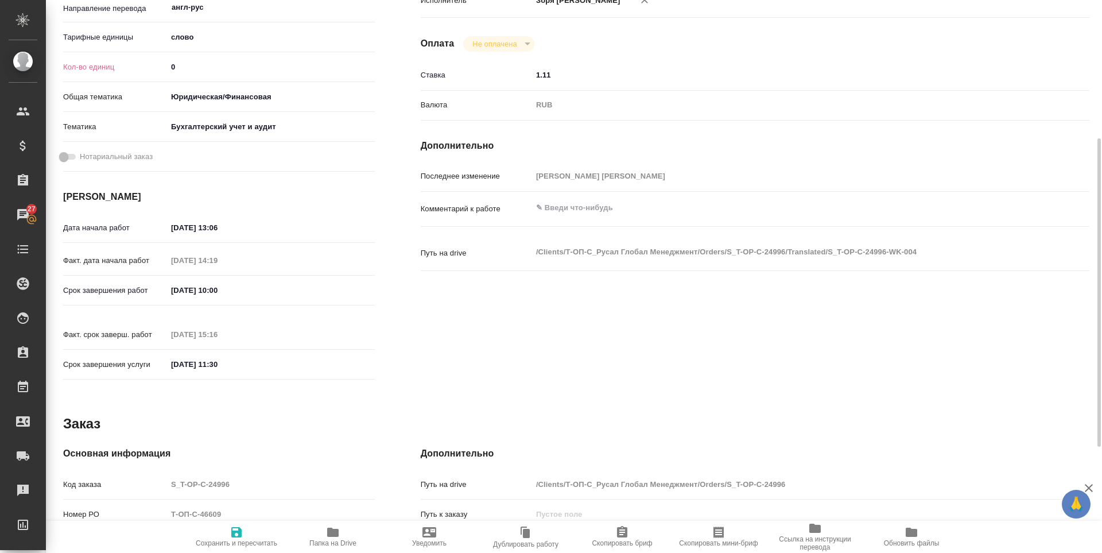
type textarea "x"
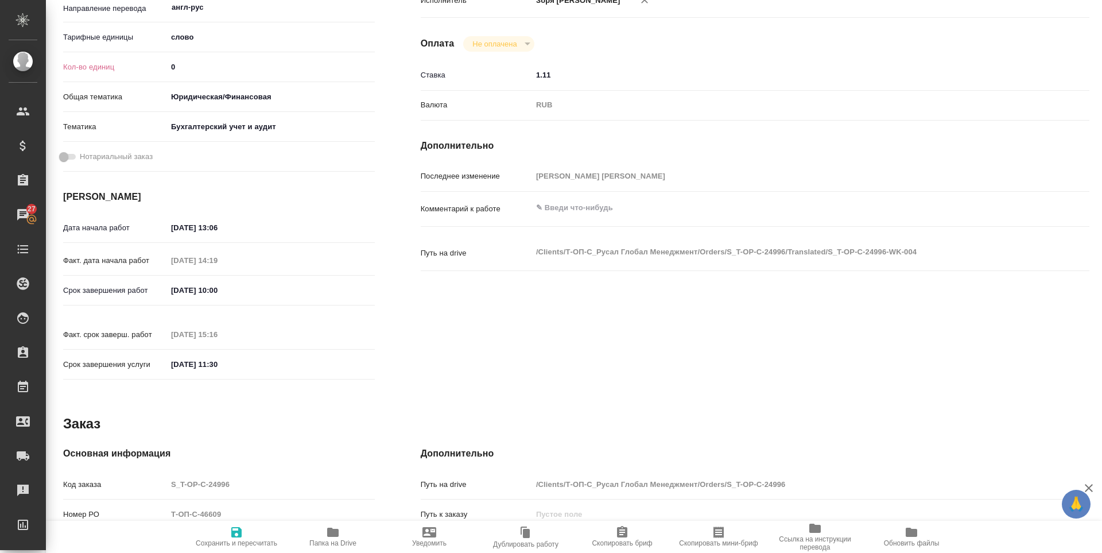
type textarea "x"
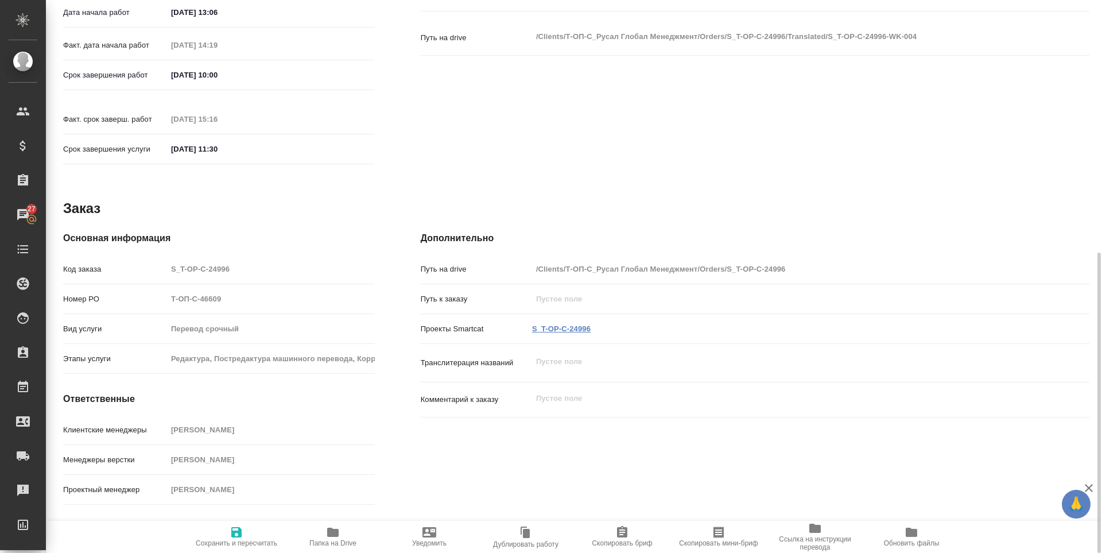
click at [575, 324] on link "S_T-OP-C-24996" at bounding box center [561, 328] width 59 height 9
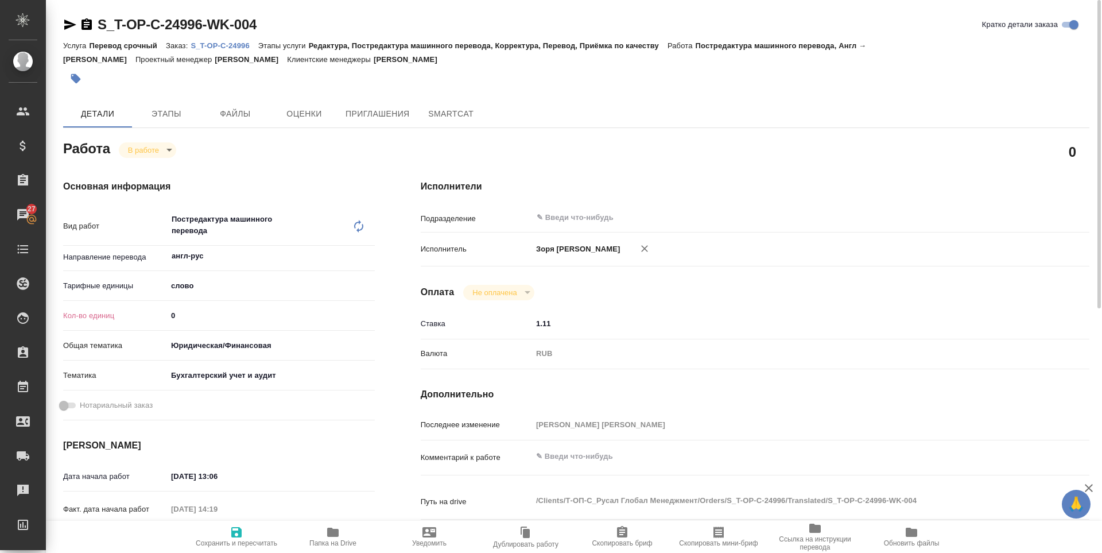
scroll to position [0, 0]
click at [154, 152] on body "🙏 .cls-1 fill:#fff; AWATERA Zoria Tatiana Клиенты Спецификации Заказы 27 Чаты T…" at bounding box center [551, 276] width 1102 height 553
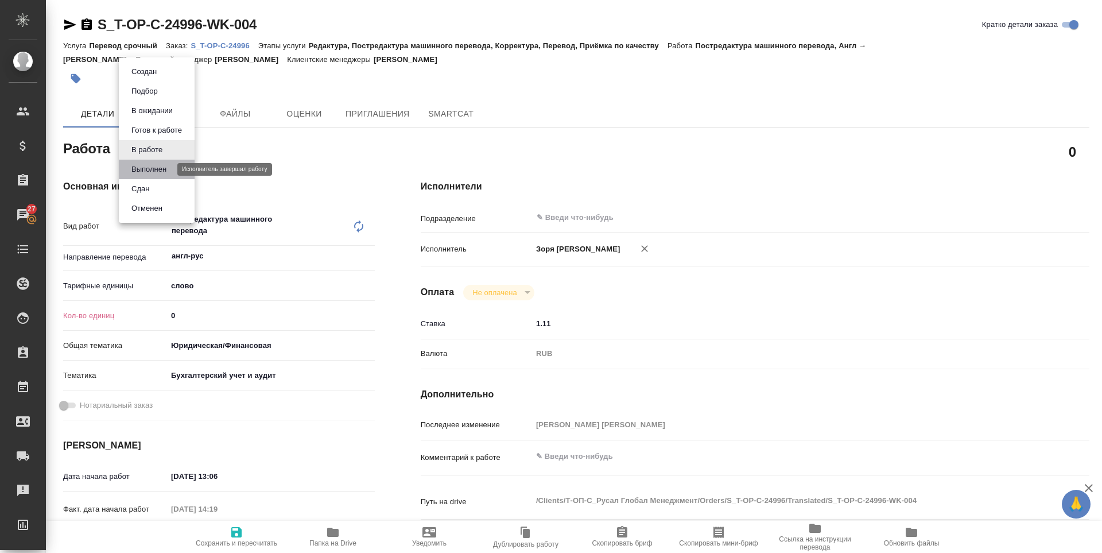
click at [160, 166] on button "Выполнен" at bounding box center [149, 169] width 42 height 13
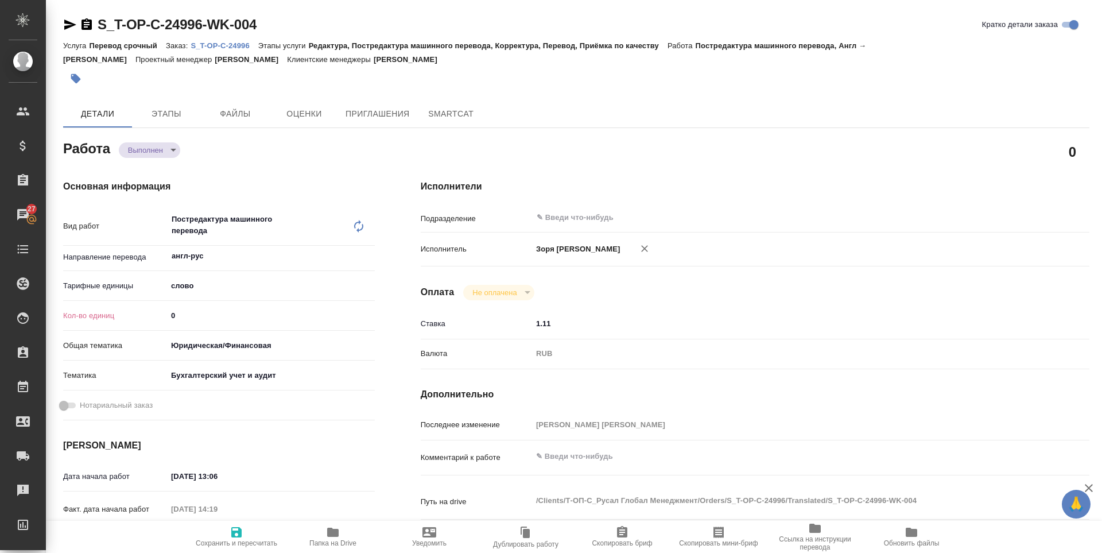
type textarea "x"
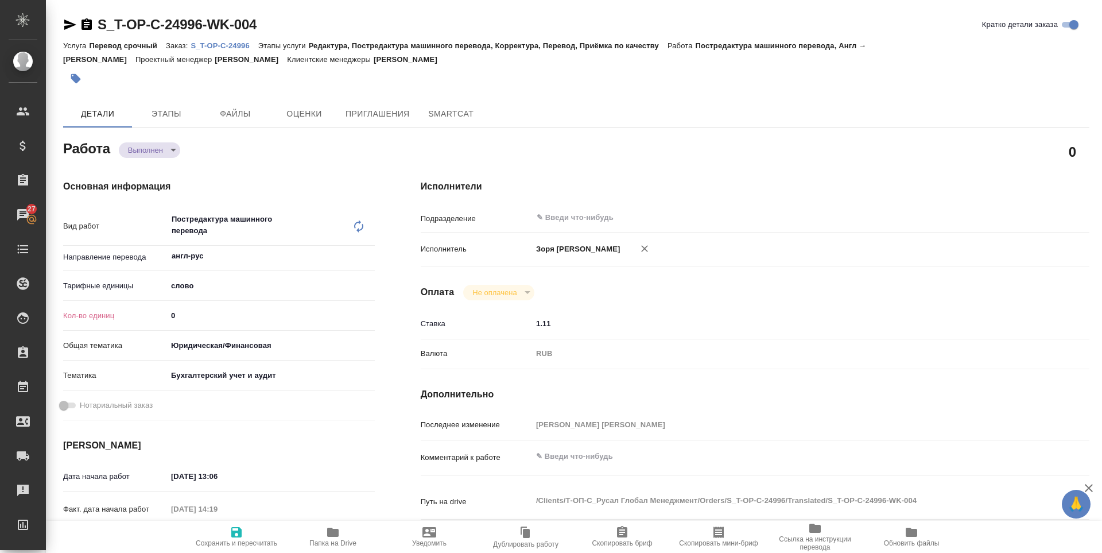
type textarea "x"
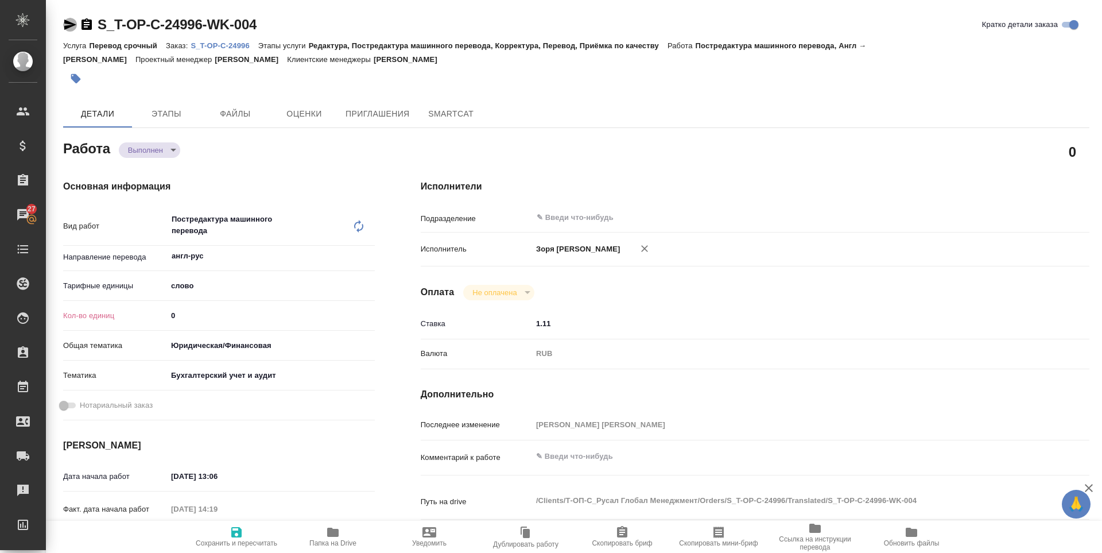
click at [71, 26] on icon "button" at bounding box center [70, 25] width 12 height 10
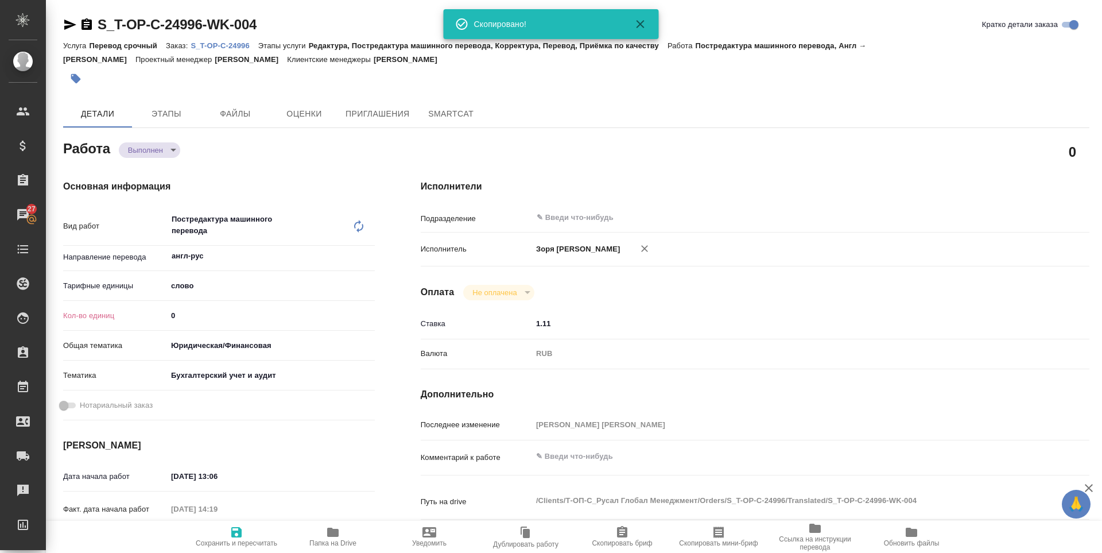
type textarea "x"
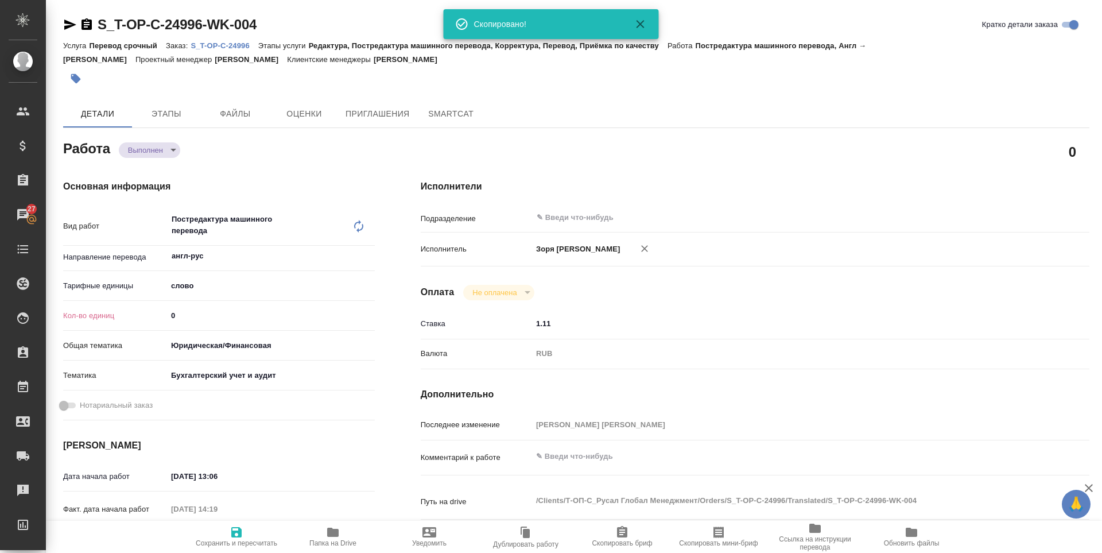
type textarea "x"
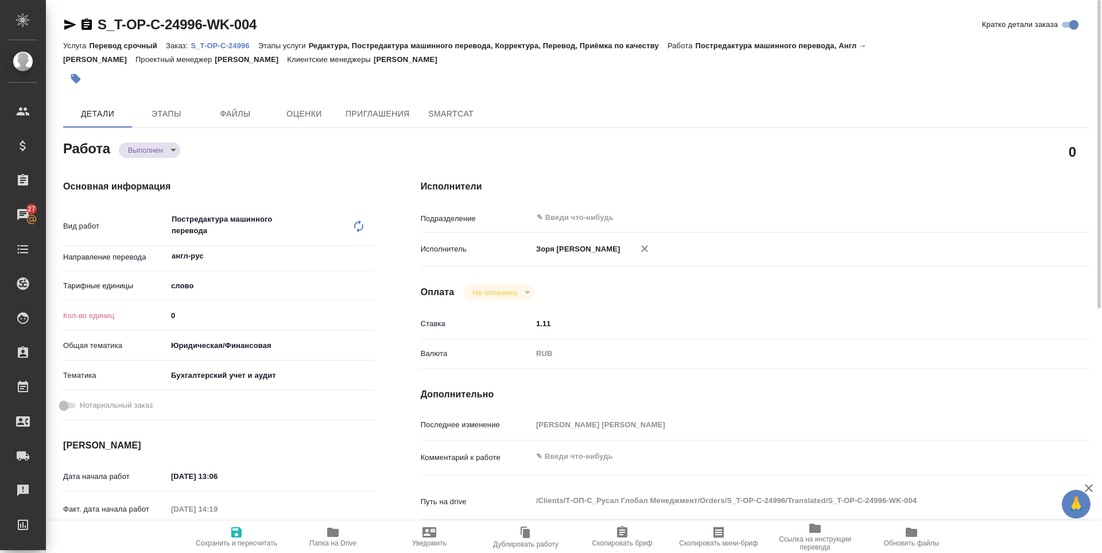
type textarea "x"
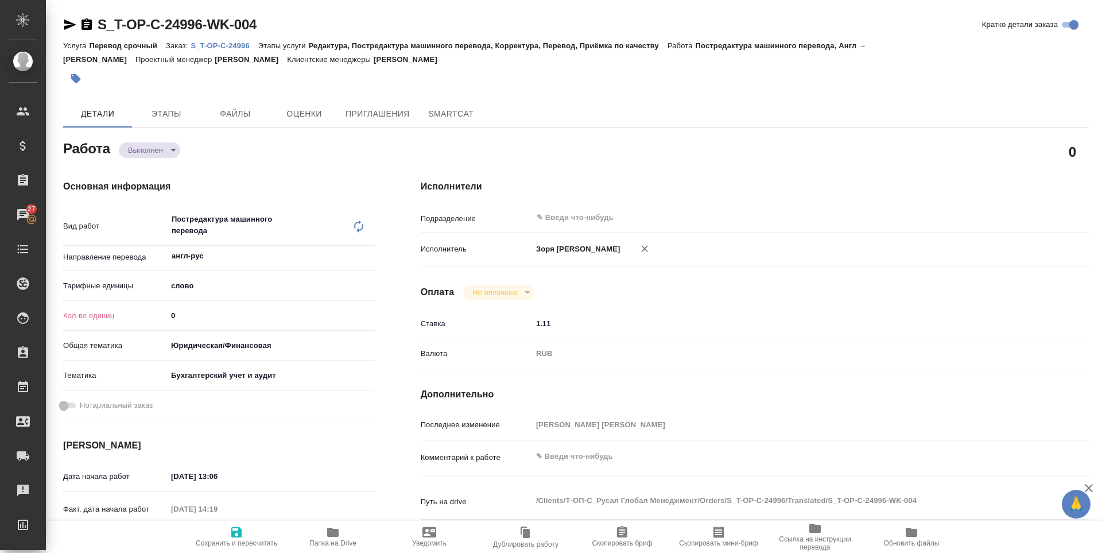
click at [236, 532] on icon "button" at bounding box center [236, 532] width 10 height 10
type textarea "x"
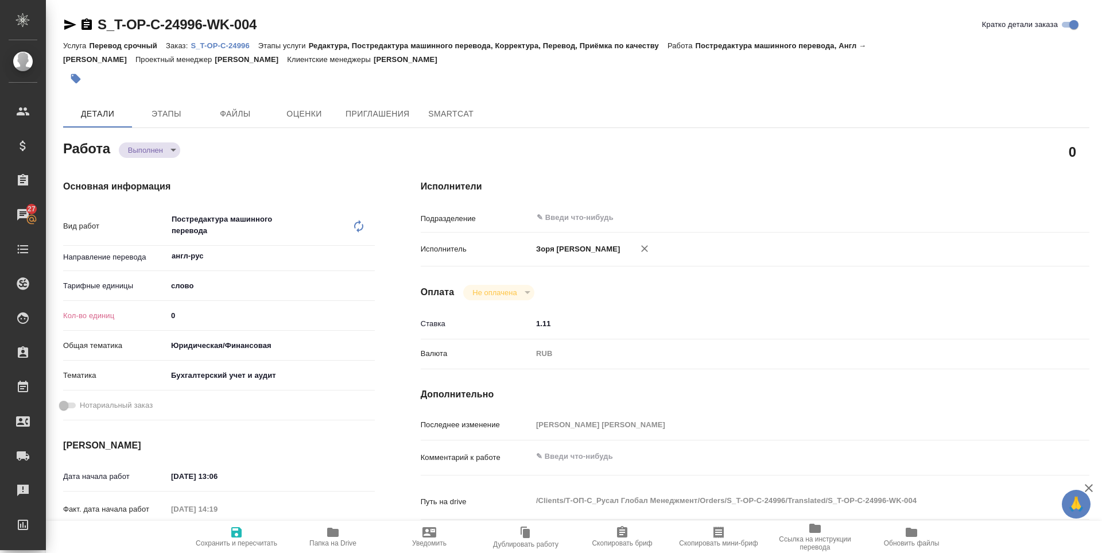
type textarea "x"
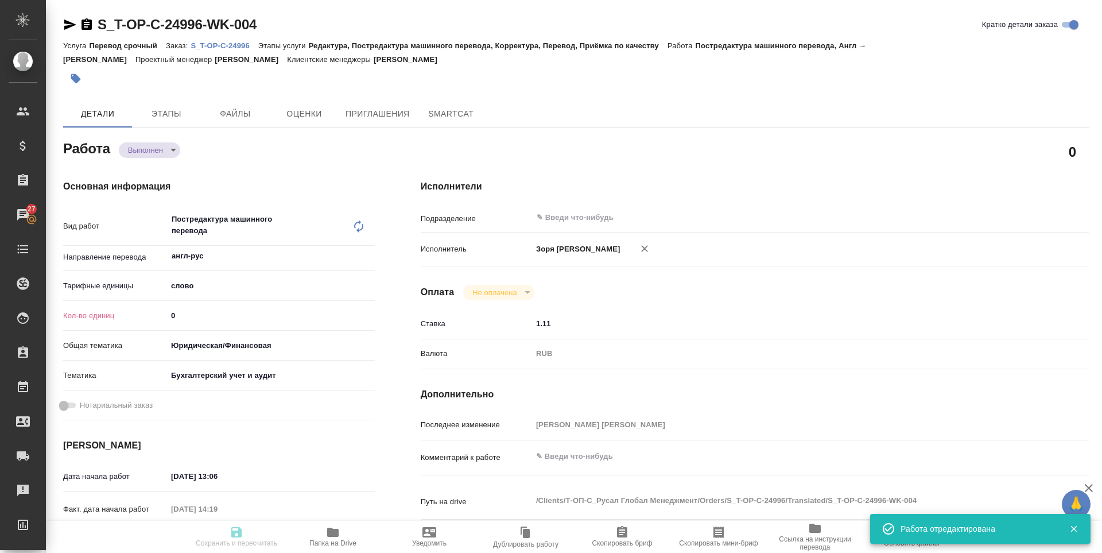
type input "completed"
type textarea "Постредактура машинного перевода"
type textarea "x"
type input "англ-рус"
type input "5a8b1489cc6b4906c91bfd90"
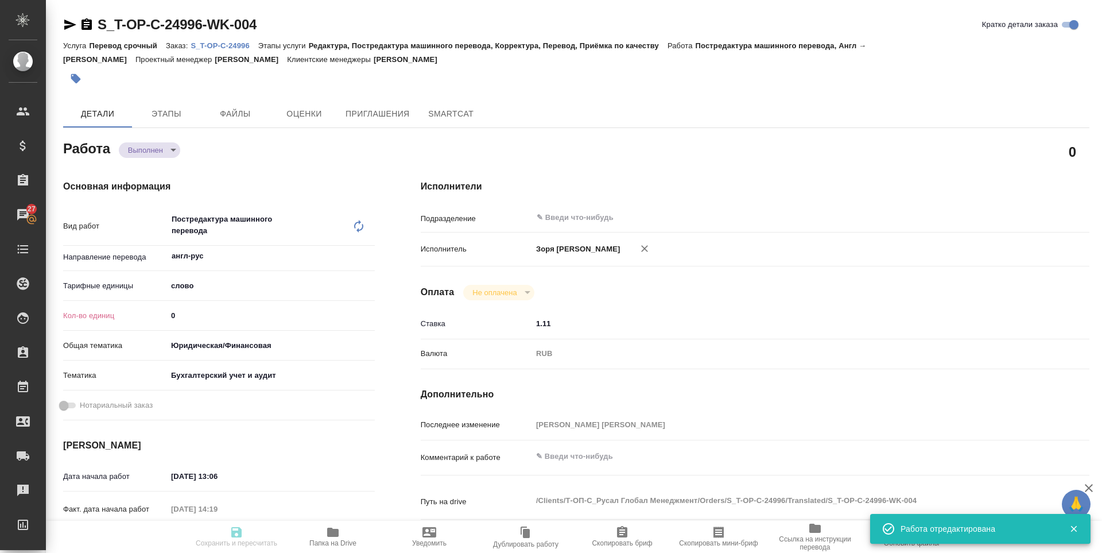
type input "0"
type input "yr-fn"
type input "6149848a2b7be24903fd7a88"
type input "01.09.2025 13:06"
type input "12.09.2025 14:19"
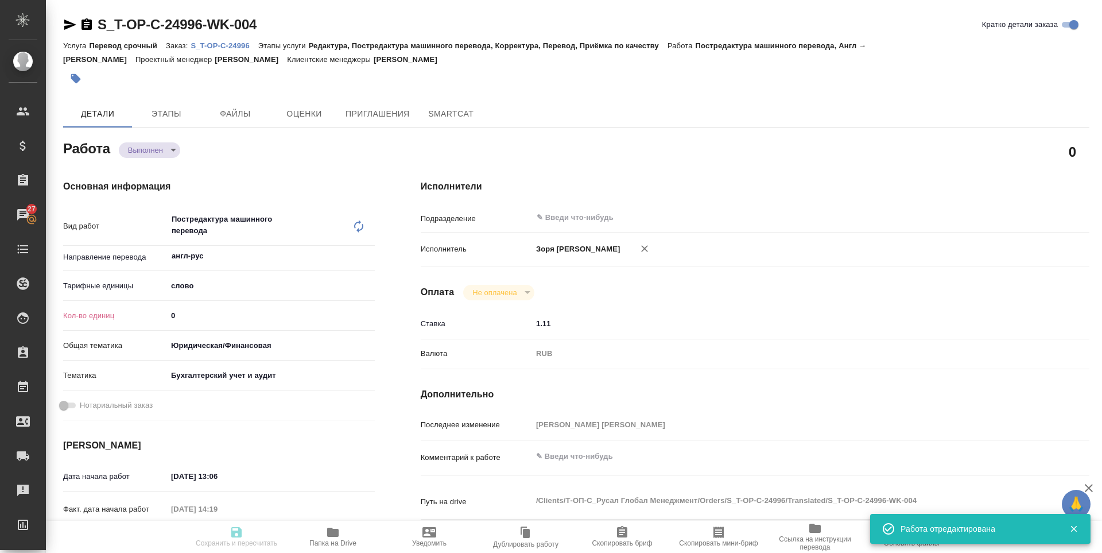
type input "18.09.2025 10:00"
type input "12.09.2025 15:16"
type input "19.09.2025 11:30"
type input "notPayed"
type input "1.11"
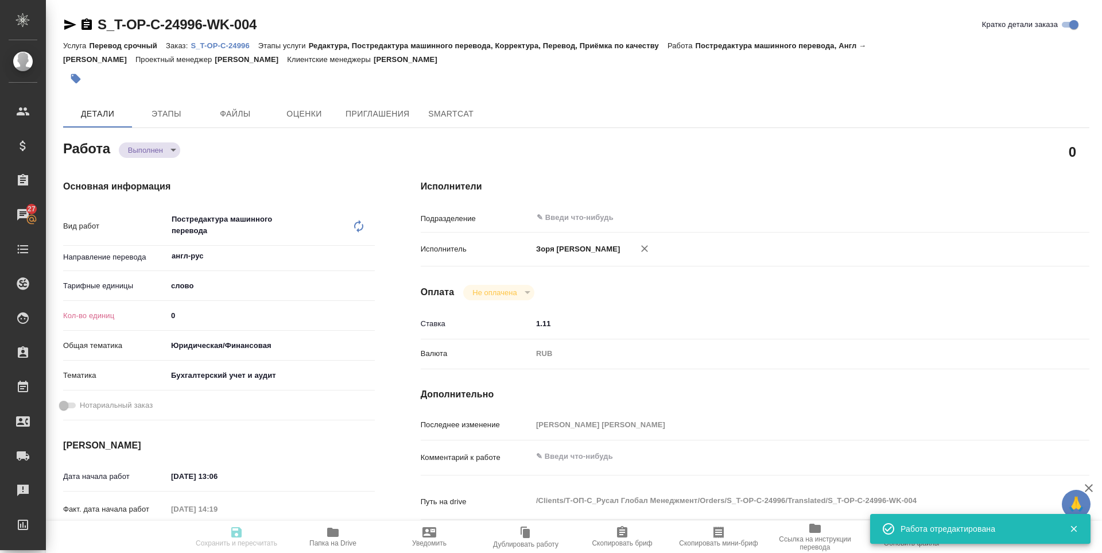
type input "RUB"
type input "Зоря Татьяна"
type textarea "x"
type textarea "/Clients/Т-ОП-С_Русал Глобал Менеджмент/Orders/S_T-OP-C-24996/Translated/S_T-OP…"
type textarea "x"
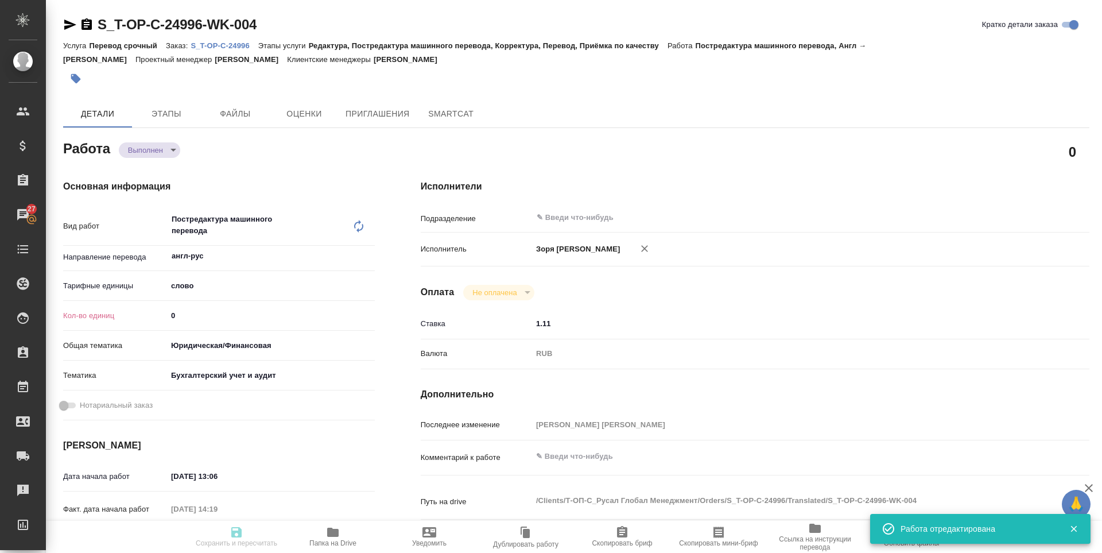
type input "S_T-OP-C-24996"
type input "Т-ОП-С-46609"
type input "Перевод срочный"
type input "Редактура, Постредактура машинного перевода, Корректура, Перевод, Приёмка по ка…"
type input "Горленко Юлия"
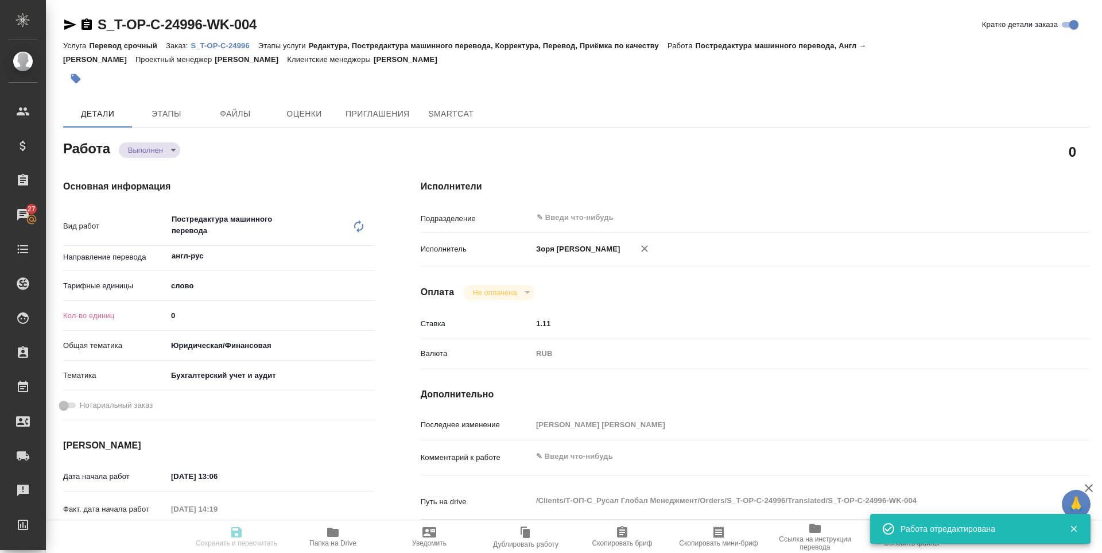
type input "Оксютович Ирина"
type input "/Clients/Т-ОП-С_Русал Глобал Менеджмент/Orders/S_T-OP-C-24996"
type textarea "x"
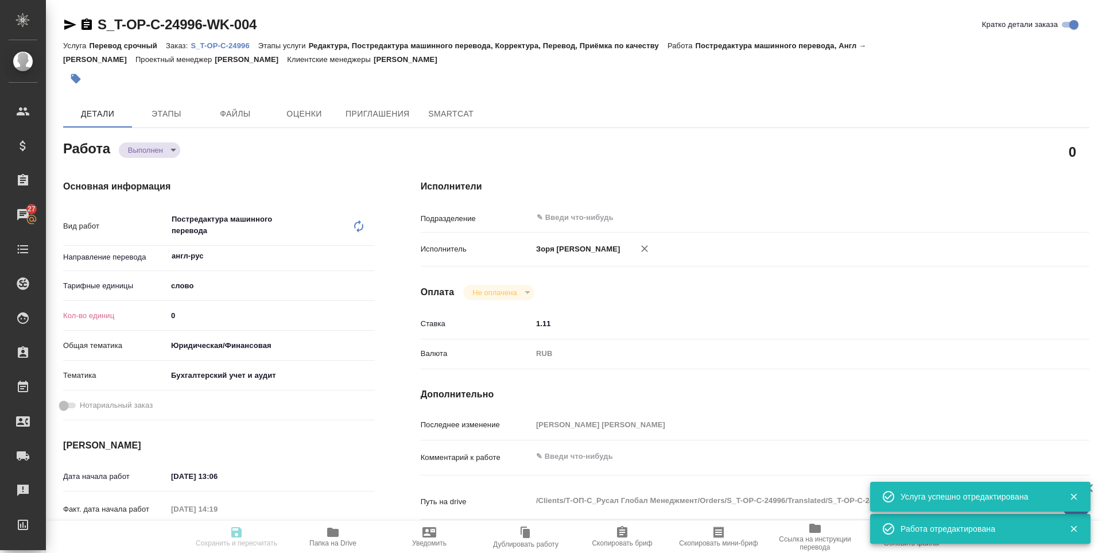
type textarea "x"
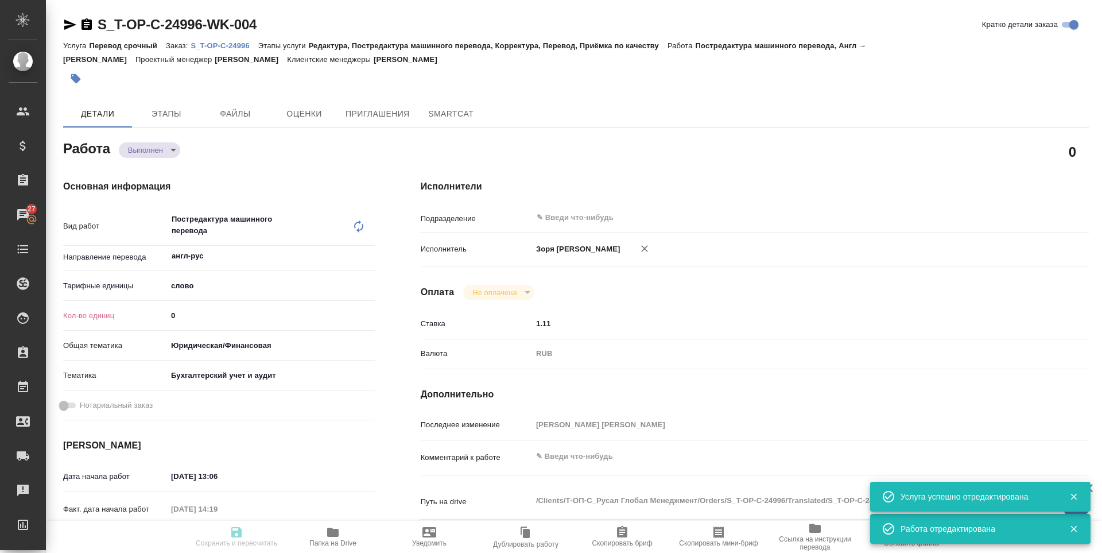
type textarea "x"
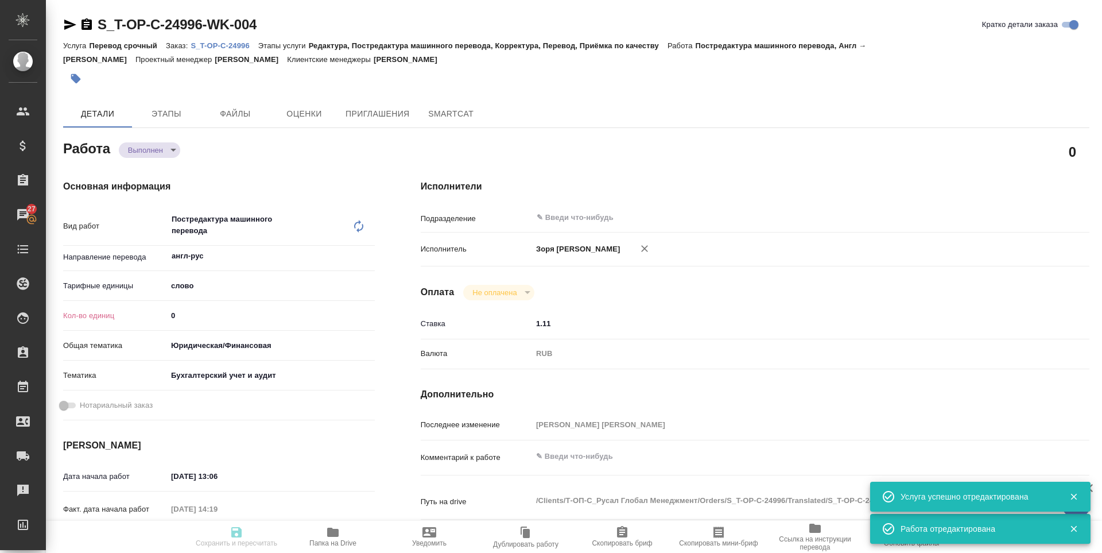
type textarea "x"
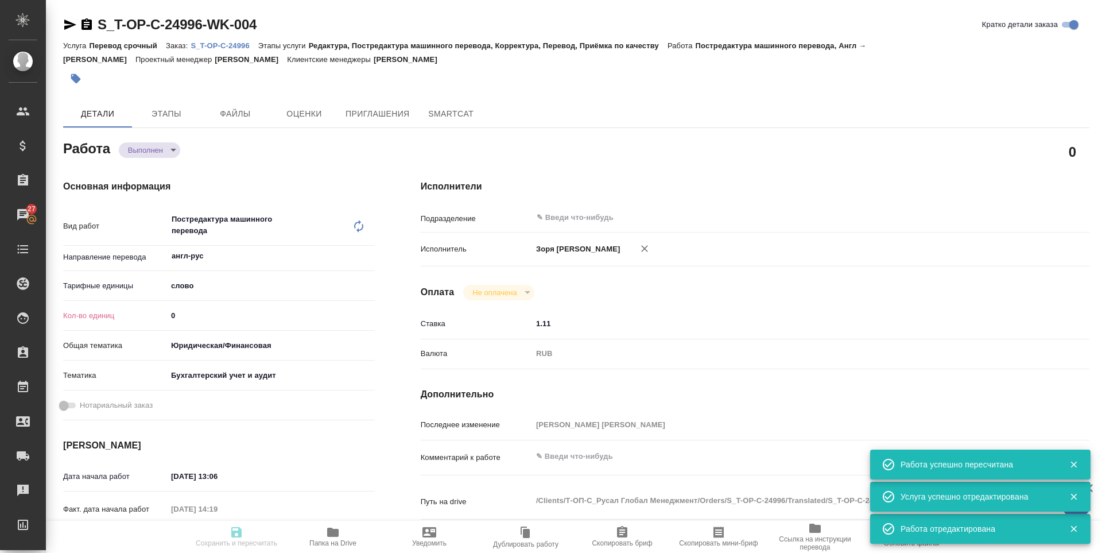
type input "completed"
type textarea "Постредактура машинного перевода"
type textarea "x"
type input "англ-рус"
type input "5a8b1489cc6b4906c91bfd90"
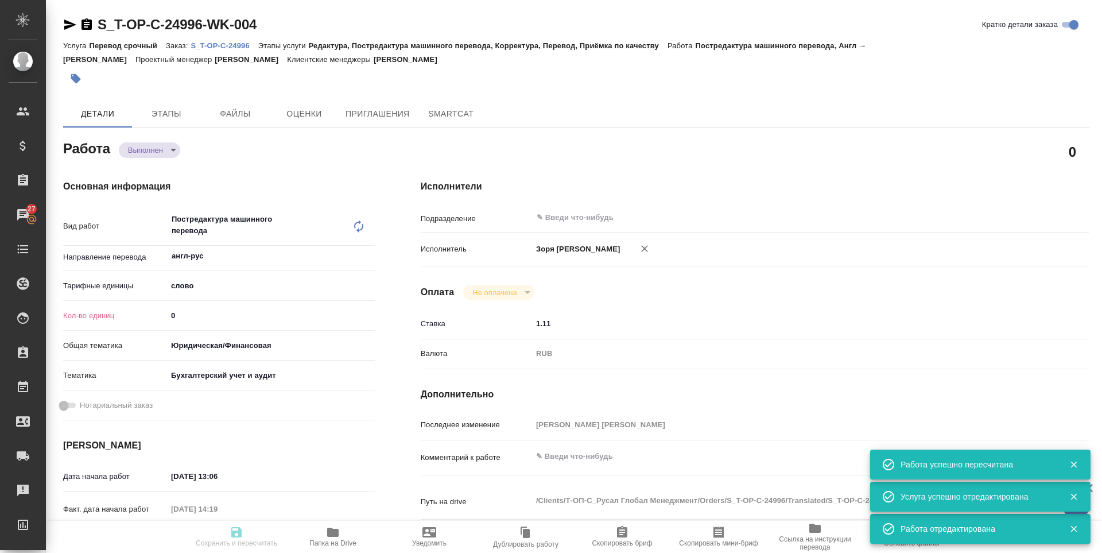
type input "1557.41"
type input "yr-fn"
type input "6149848a2b7be24903fd7a88"
type input "01.09.2025 13:06"
type input "12.09.2025 14:19"
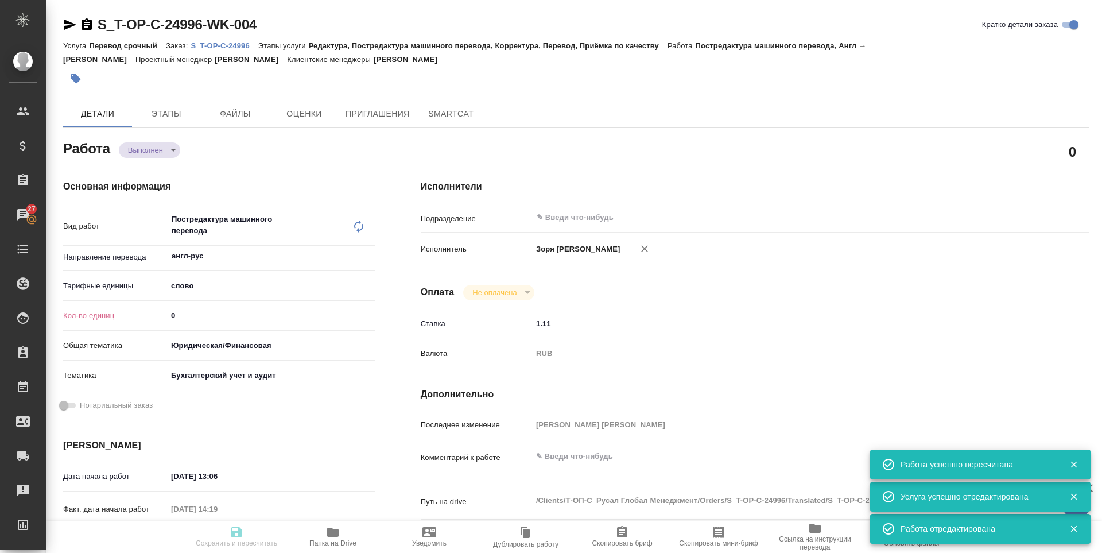
type input "18.09.2025 10:00"
type input "12.09.2025 15:16"
type input "19.09.2025 11:30"
type input "notPayed"
type input "1.11"
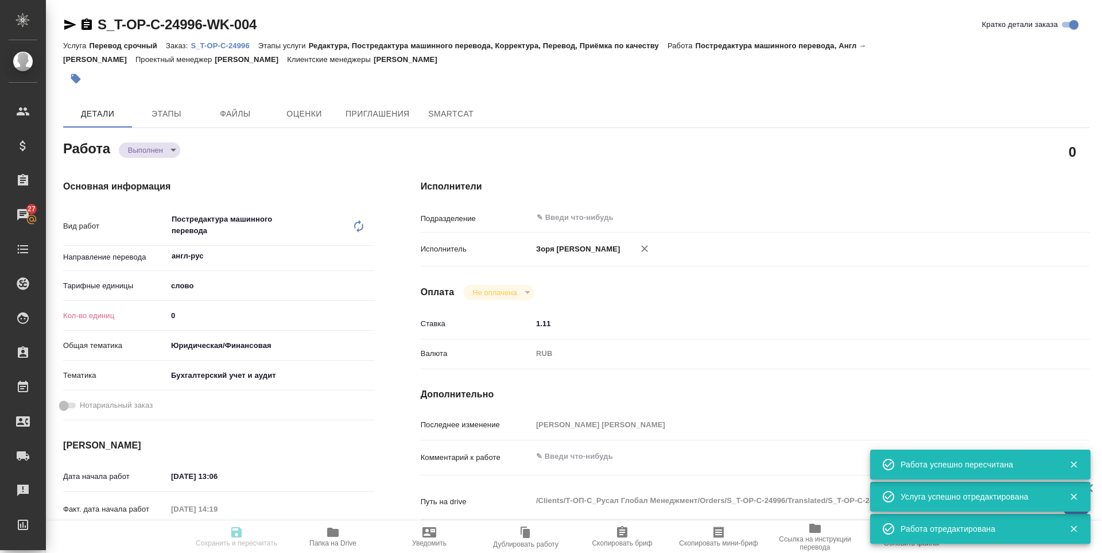
type input "RUB"
type input "Зоря Татьяна"
type textarea "x"
type textarea "/Clients/Т-ОП-С_Русал Глобал Менеджмент/Orders/S_T-OP-C-24996/Translated/S_T-OP…"
type textarea "x"
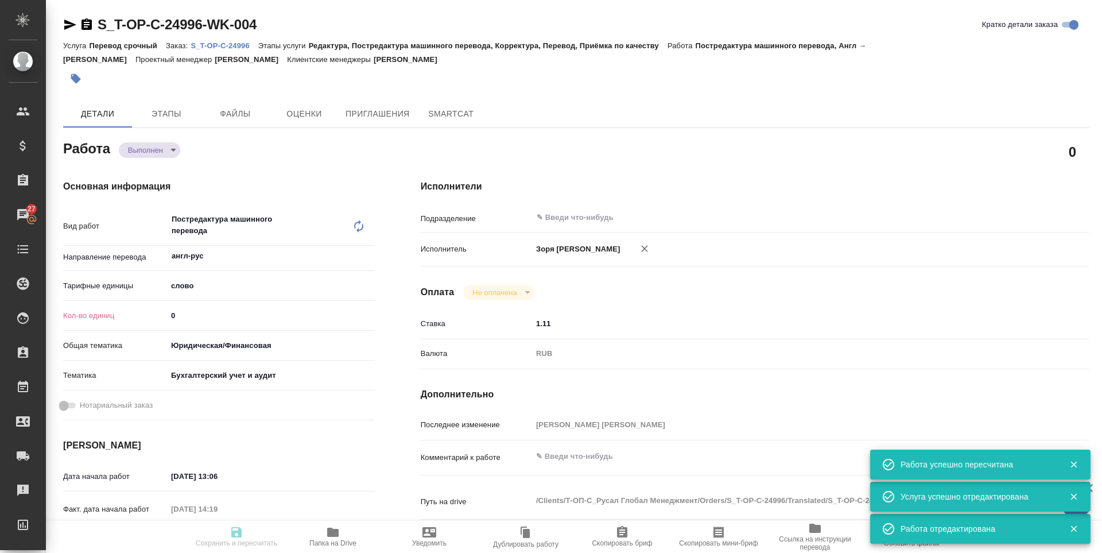
type input "S_T-OP-C-24996"
type input "Т-ОП-С-46609"
type input "Перевод срочный"
type input "Редактура, Постредактура машинного перевода, Корректура, Перевод, Приёмка по ка…"
type input "Горленко Юлия"
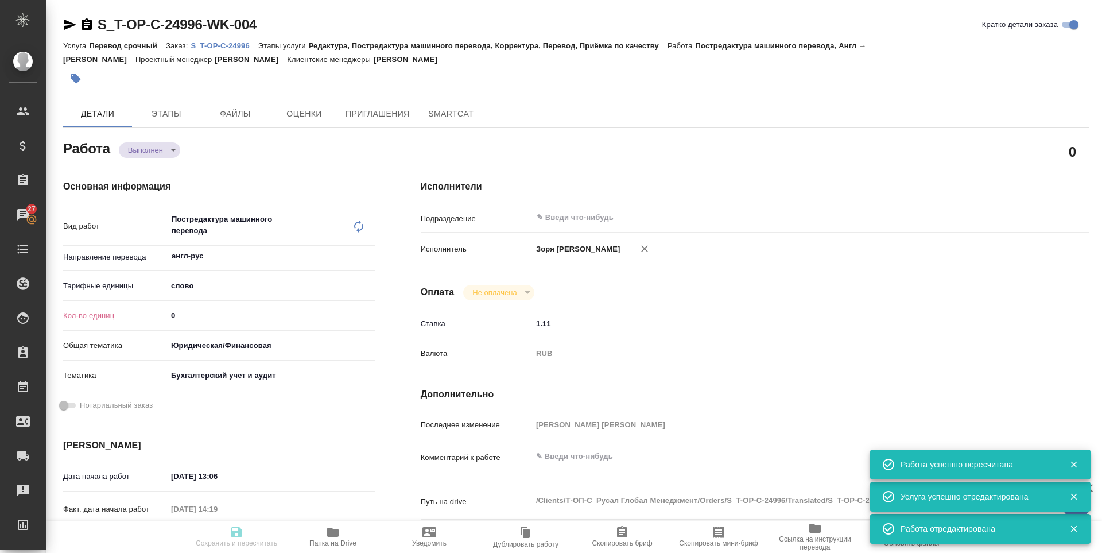
type input "Оксютович Ирина"
type input "/Clients/Т-ОП-С_Русал Глобал Менеджмент/Orders/S_T-OP-C-24996"
type textarea "x"
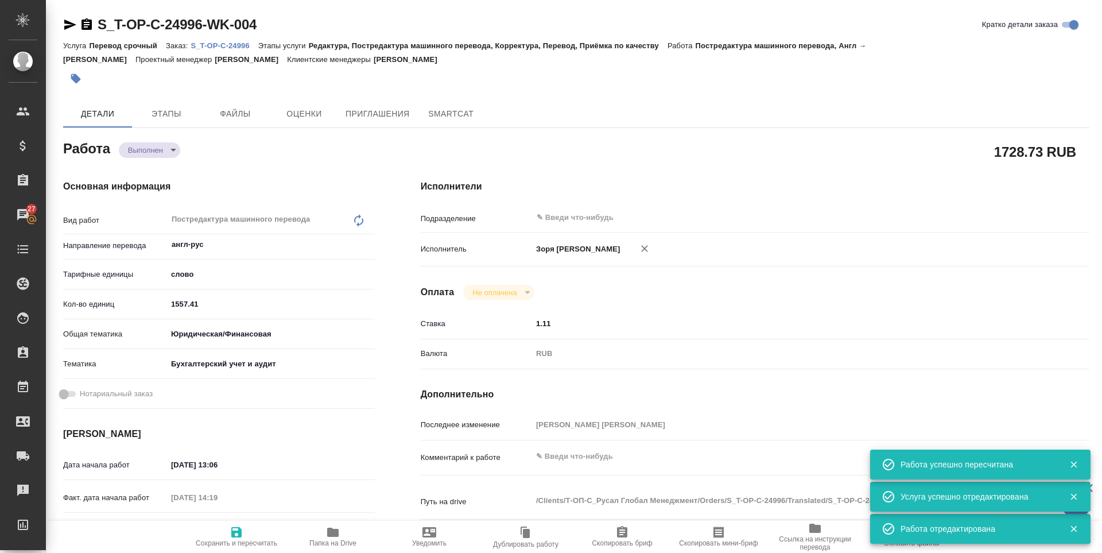
type textarea "x"
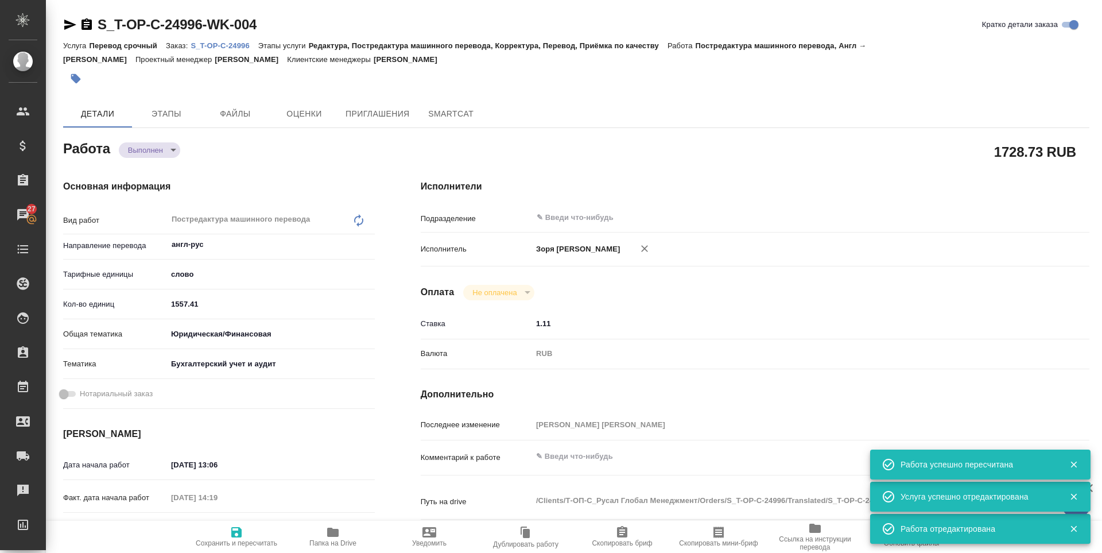
type textarea "x"
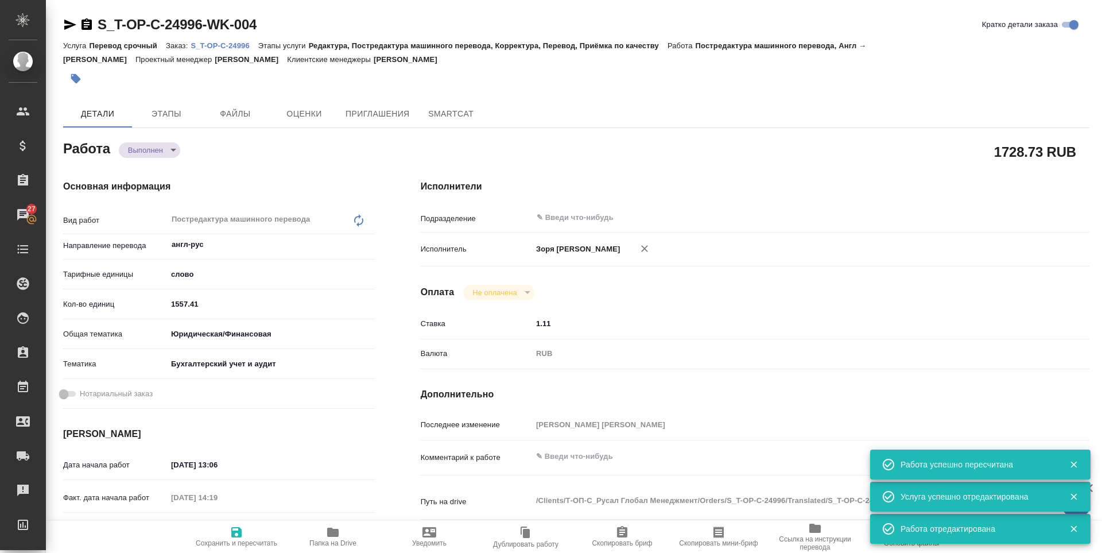
type textarea "x"
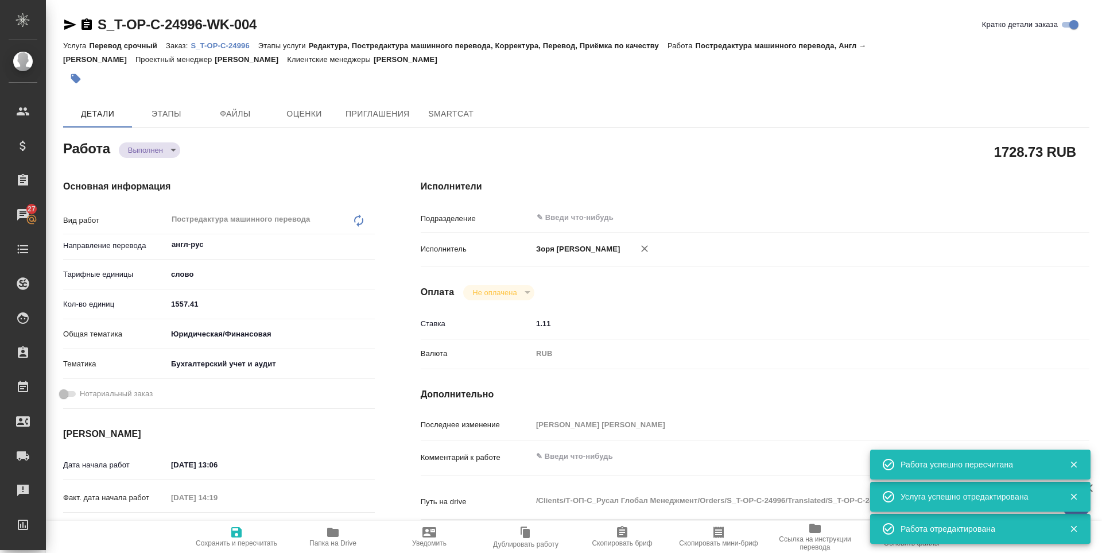
type textarea "x"
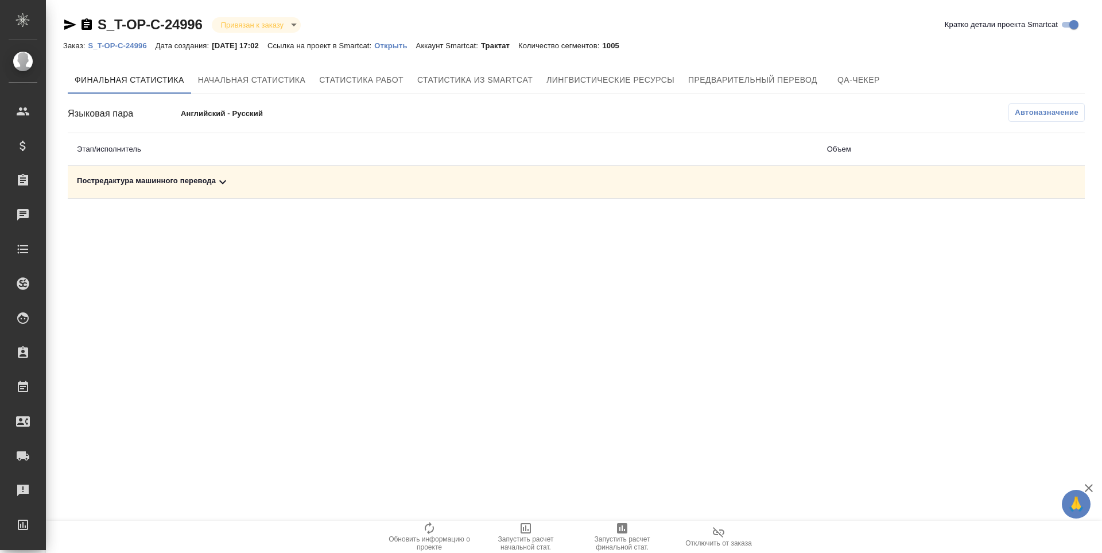
click at [615, 544] on span "Запустить расчет финальной стат." at bounding box center [622, 543] width 83 height 16
click at [158, 180] on div "Постредактура машинного перевода" at bounding box center [443, 182] width 732 height 14
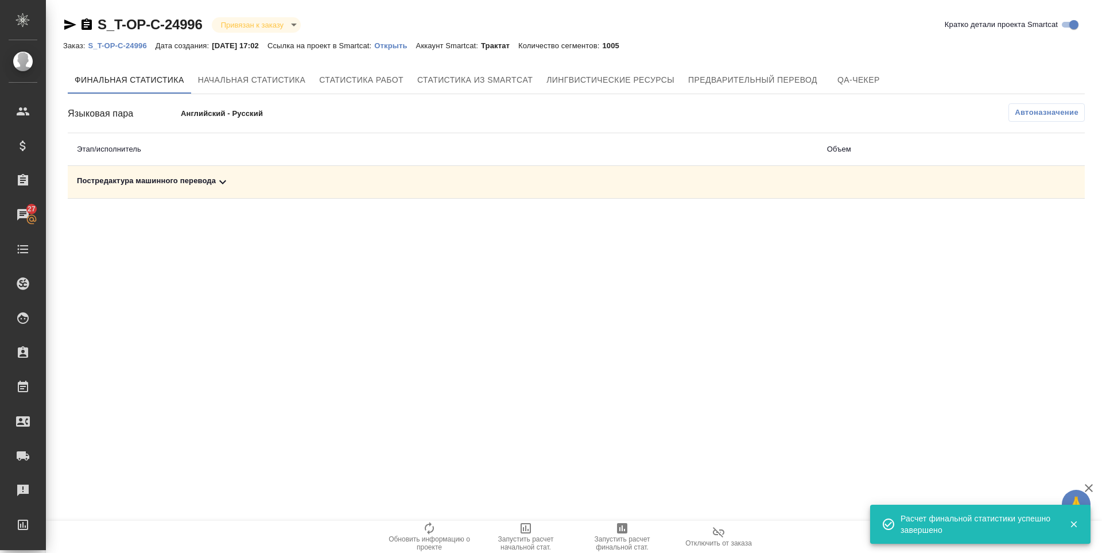
click at [152, 176] on div "Постредактура машинного перевода" at bounding box center [443, 182] width 732 height 14
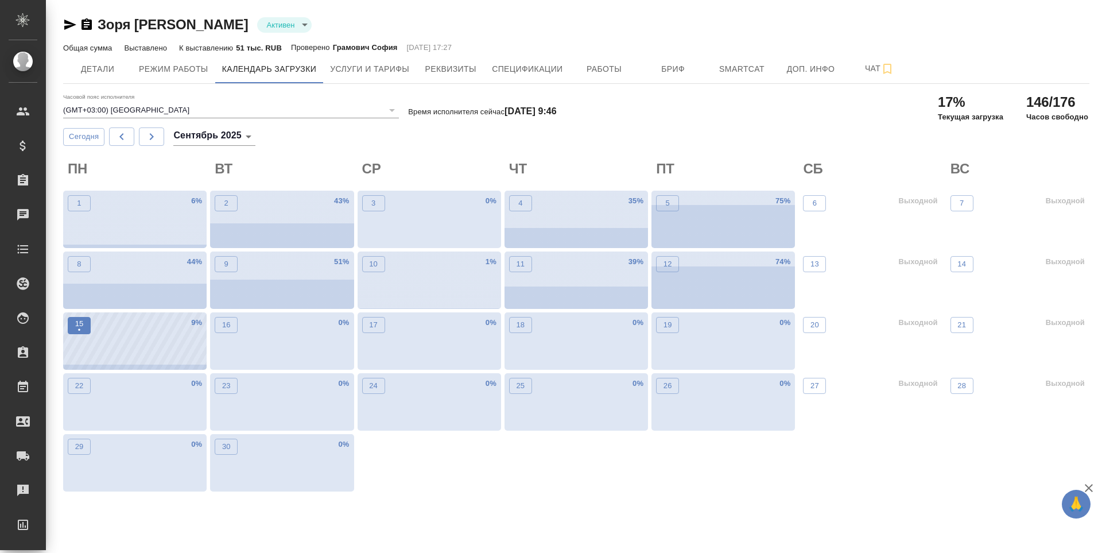
click at [82, 329] on p "•" at bounding box center [79, 329] width 9 height 11
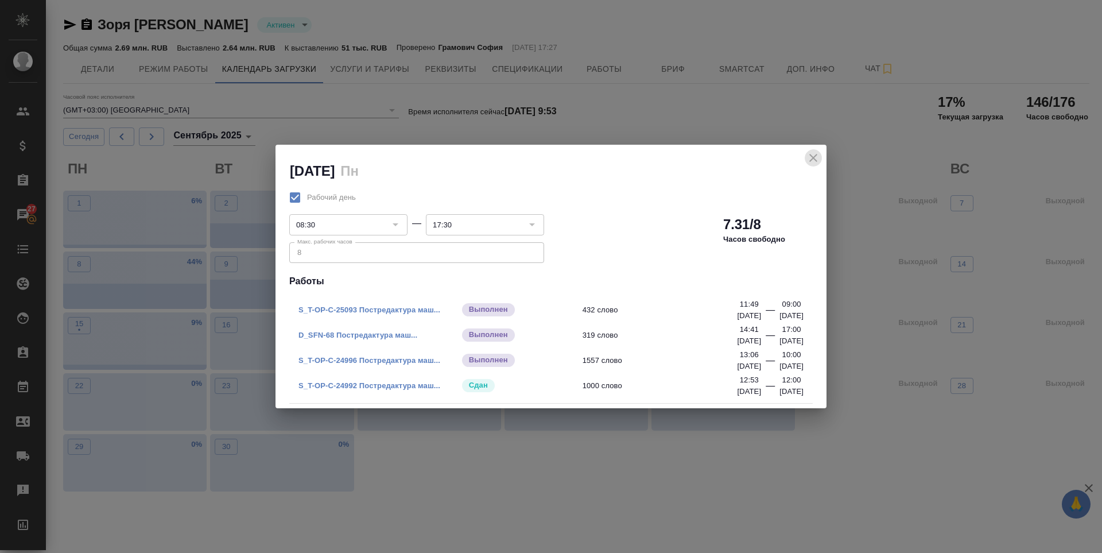
click at [817, 164] on icon "close" at bounding box center [814, 158] width 14 height 14
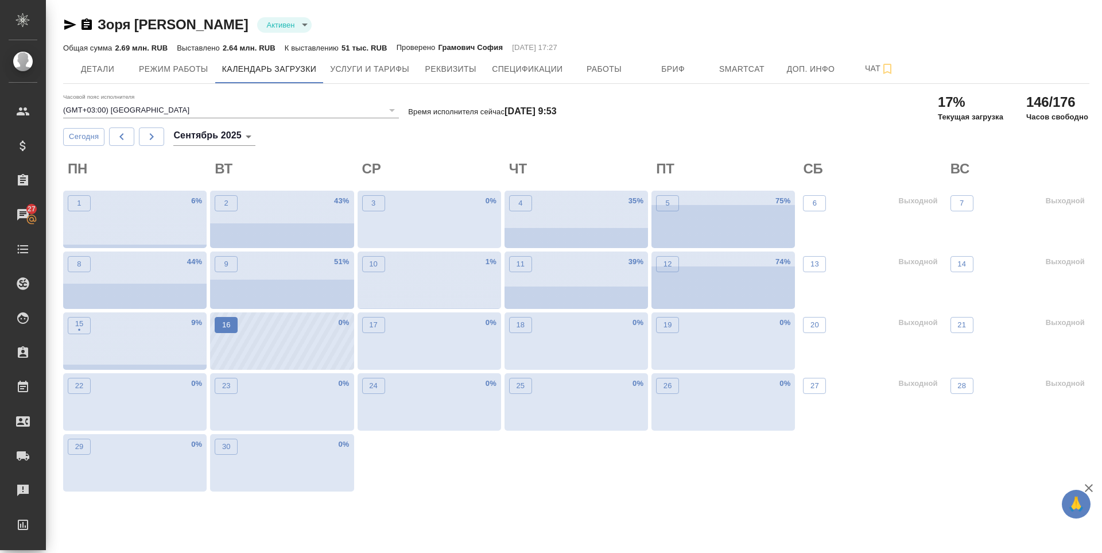
click at [223, 320] on p "16" at bounding box center [226, 324] width 9 height 11
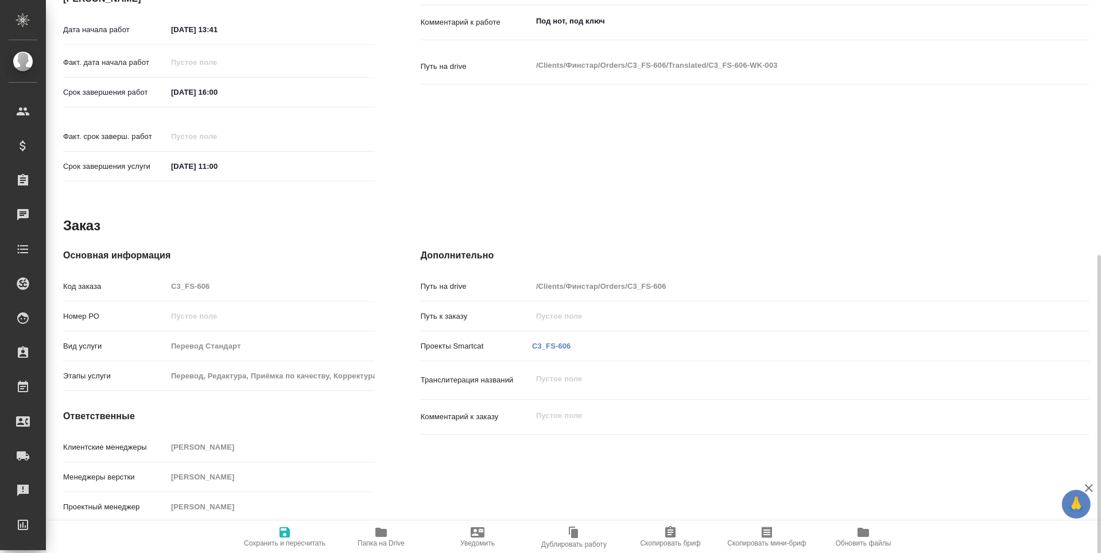
scroll to position [444, 0]
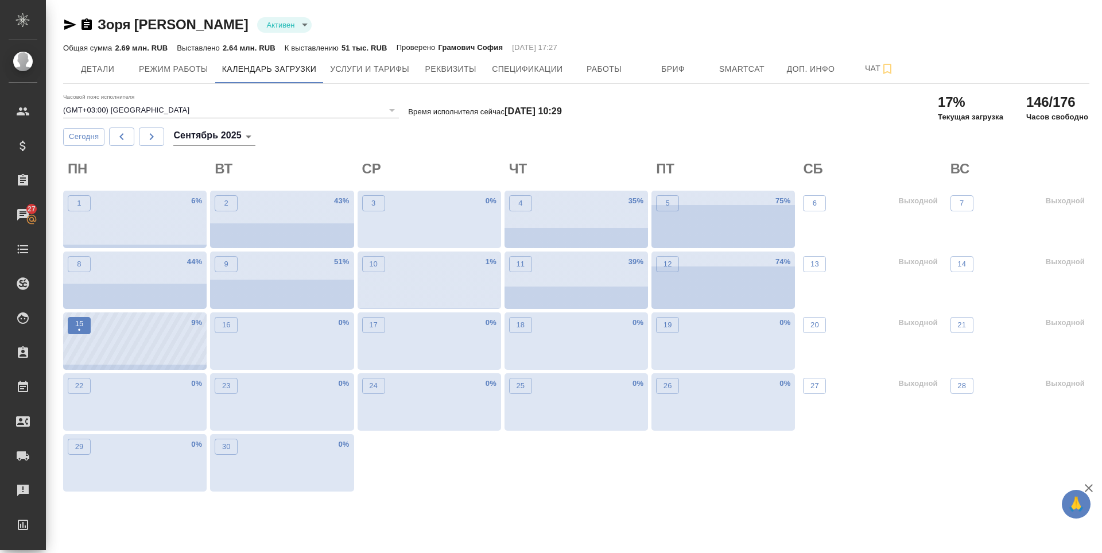
click at [81, 320] on p "15" at bounding box center [79, 323] width 9 height 11
